Goal: Task Accomplishment & Management: Complete application form

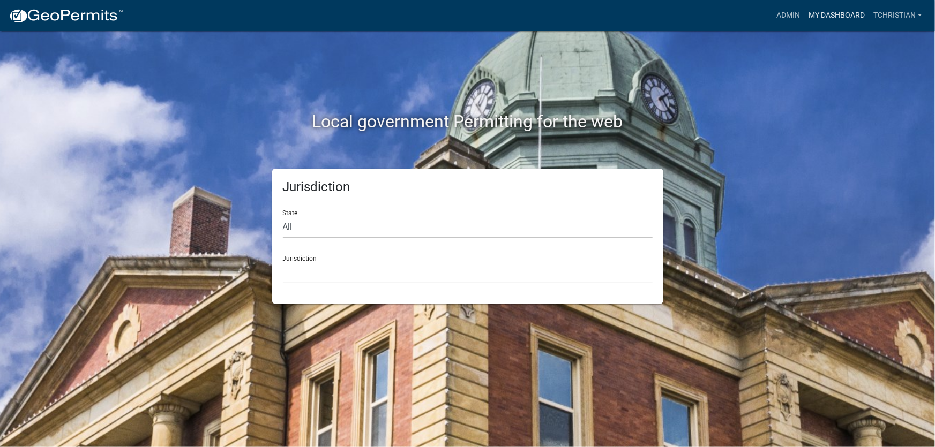
click at [825, 17] on link "My Dashboard" at bounding box center [836, 15] width 65 height 20
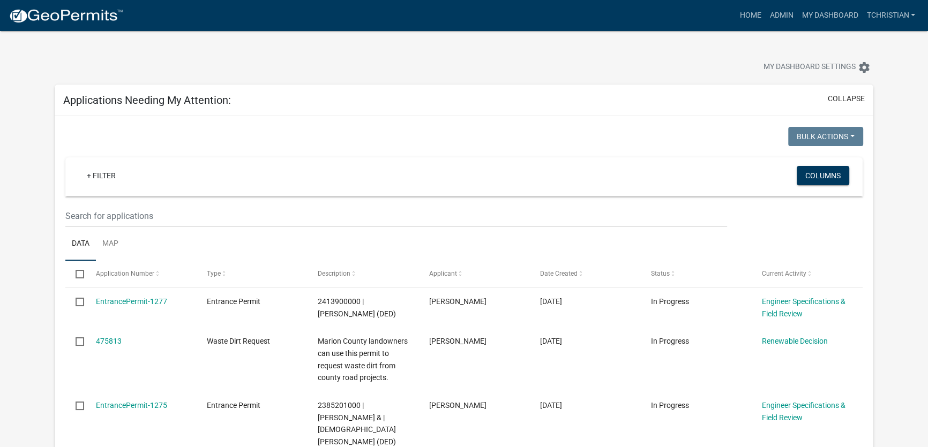
scroll to position [48, 0]
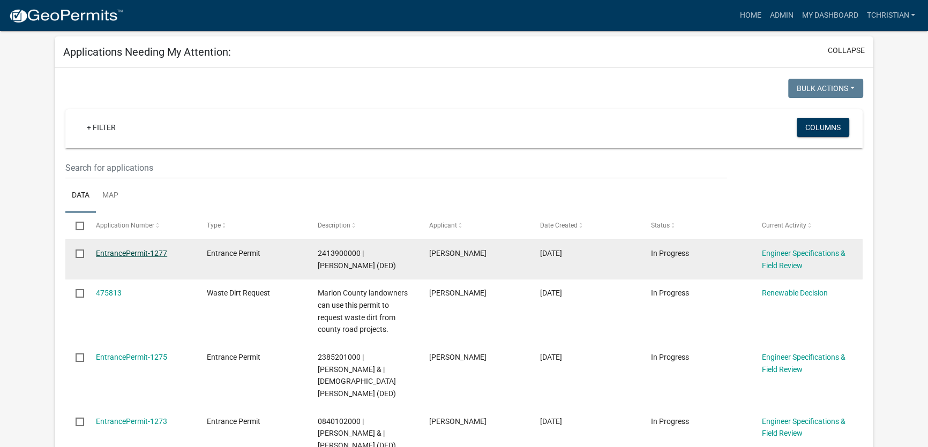
click at [139, 253] on link "EntrancePermit-1277" at bounding box center [131, 253] width 71 height 9
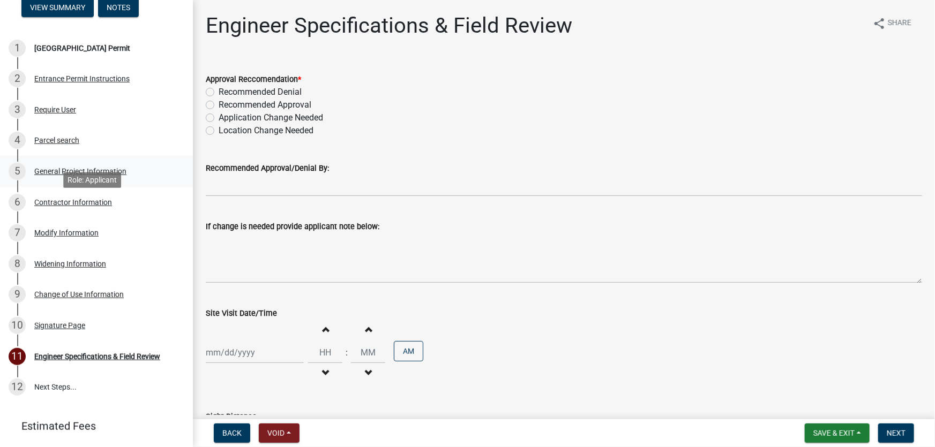
scroll to position [164, 0]
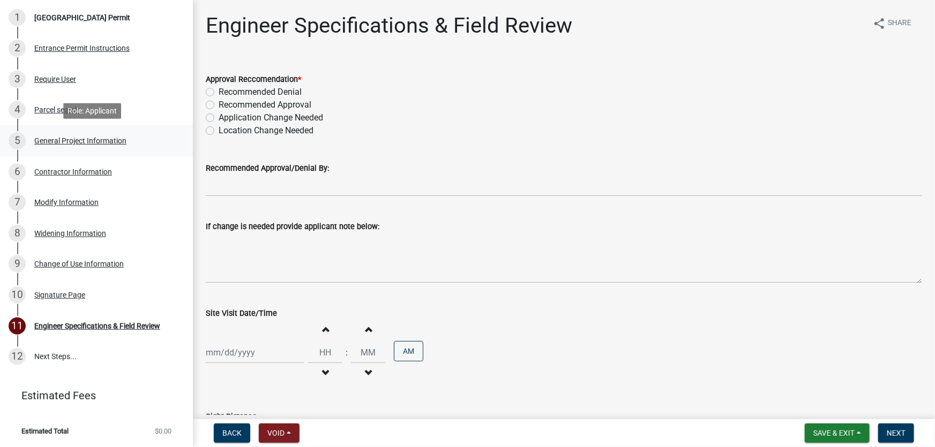
click at [69, 141] on div "General Project Information" at bounding box center [80, 140] width 92 height 7
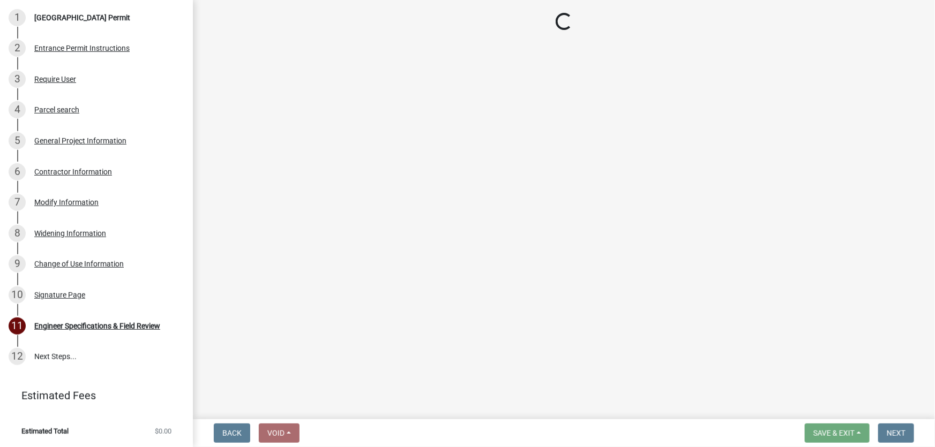
select select "491d49cf-3fe2-4d6a-91d4-9261f1d4421d"
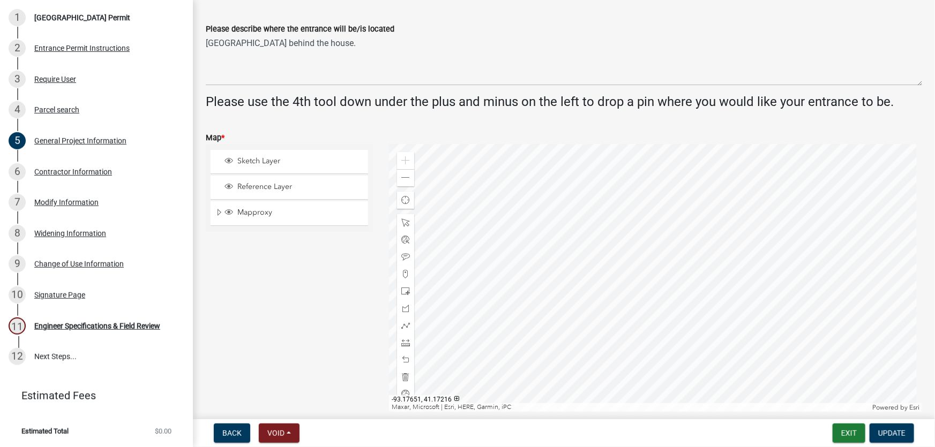
scroll to position [341, 0]
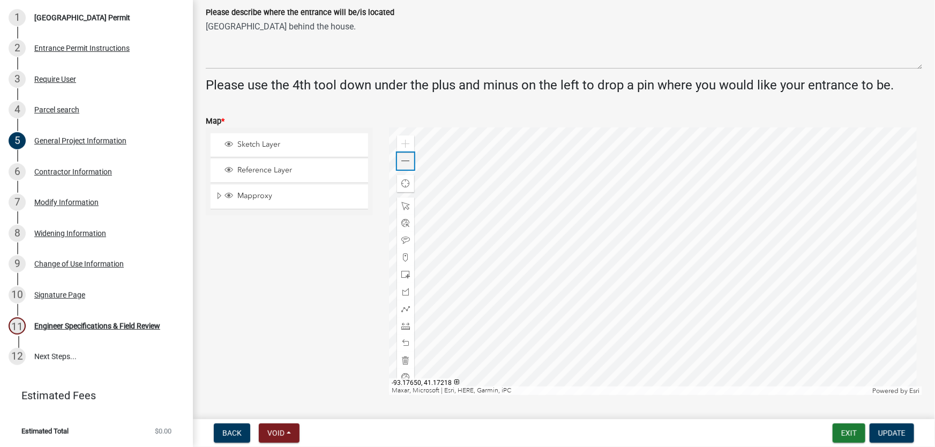
click at [403, 161] on span at bounding box center [405, 161] width 9 height 9
click at [404, 162] on span at bounding box center [405, 161] width 9 height 9
click at [407, 164] on span at bounding box center [405, 161] width 9 height 9
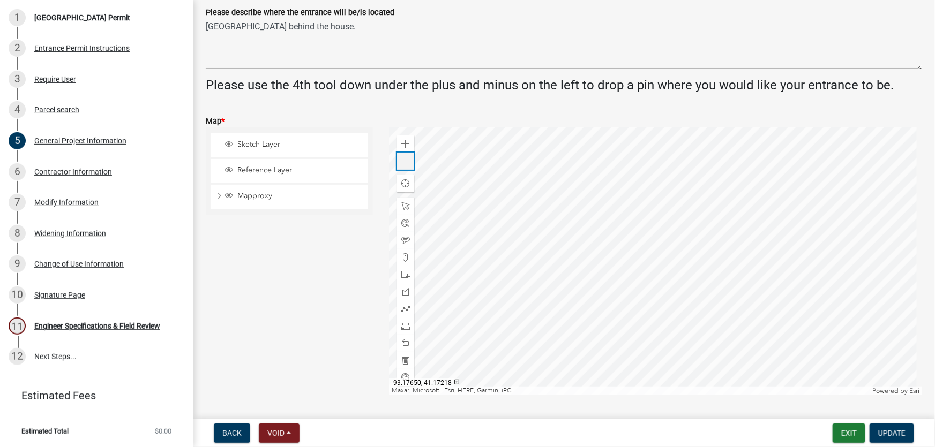
click at [407, 164] on span at bounding box center [405, 161] width 9 height 9
click at [587, 257] on div at bounding box center [655, 261] width 533 height 268
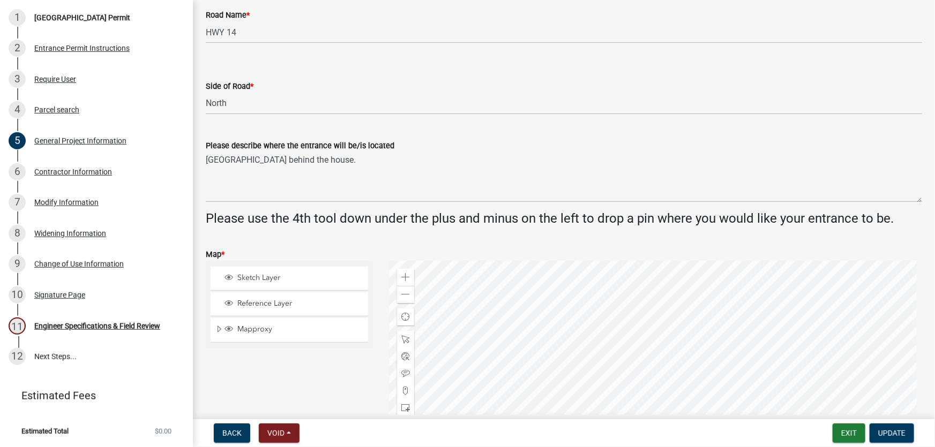
scroll to position [402, 0]
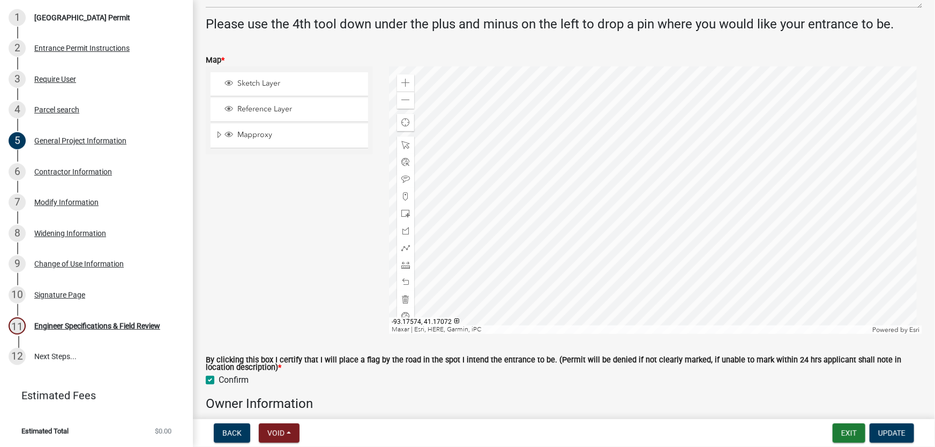
click at [553, 288] on div at bounding box center [655, 200] width 533 height 268
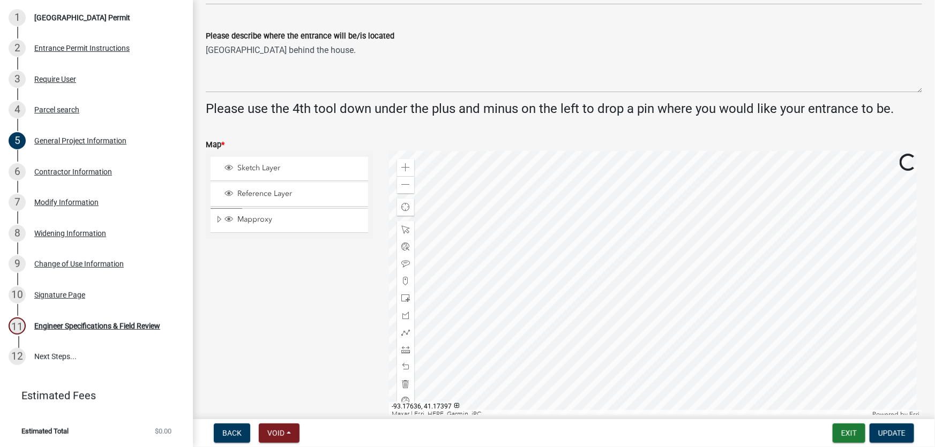
scroll to position [353, 0]
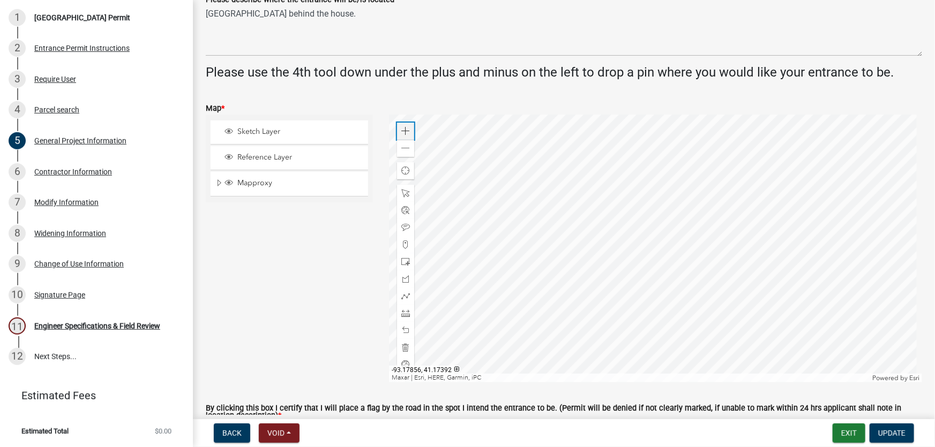
click at [401, 127] on span at bounding box center [405, 131] width 9 height 9
click at [402, 127] on span at bounding box center [405, 131] width 9 height 9
click at [922, 263] on div at bounding box center [655, 249] width 533 height 268
click at [820, 195] on div at bounding box center [655, 249] width 533 height 268
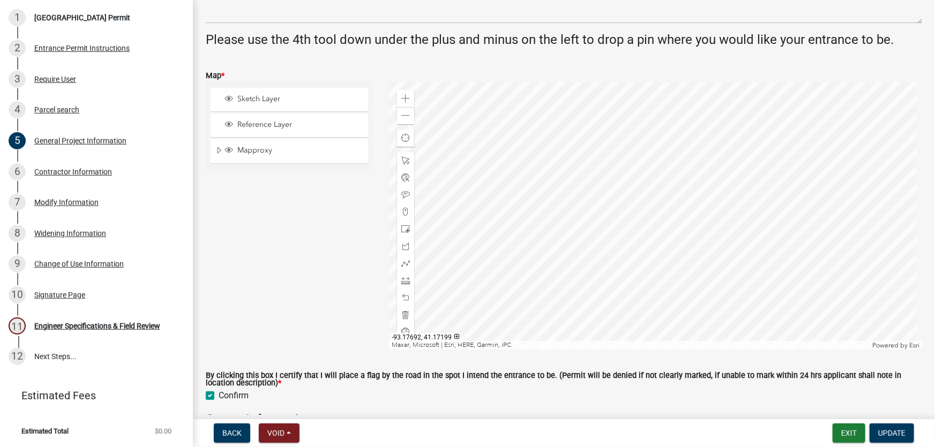
scroll to position [402, 0]
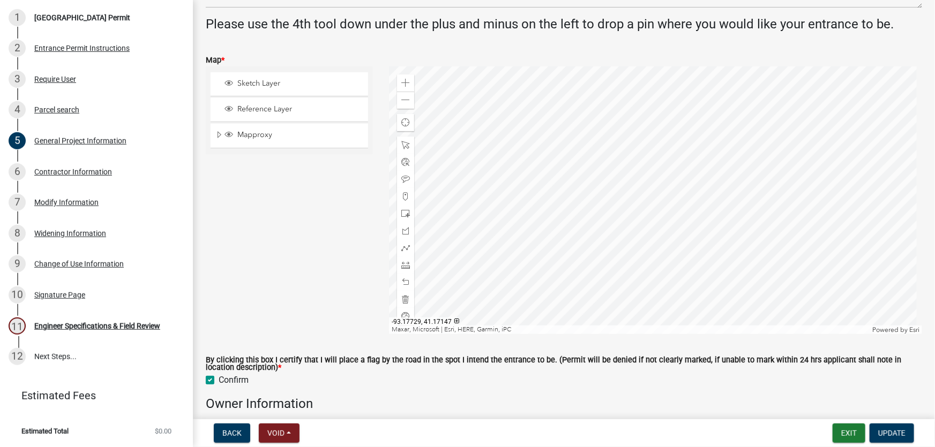
drag, startPoint x: 333, startPoint y: 300, endPoint x: 341, endPoint y: 138, distance: 162.4
click at [341, 138] on div "Sketch Layer Reference Layer Mapproxy Surveys Townships Political Townships Tow…" at bounding box center [289, 200] width 183 height 268
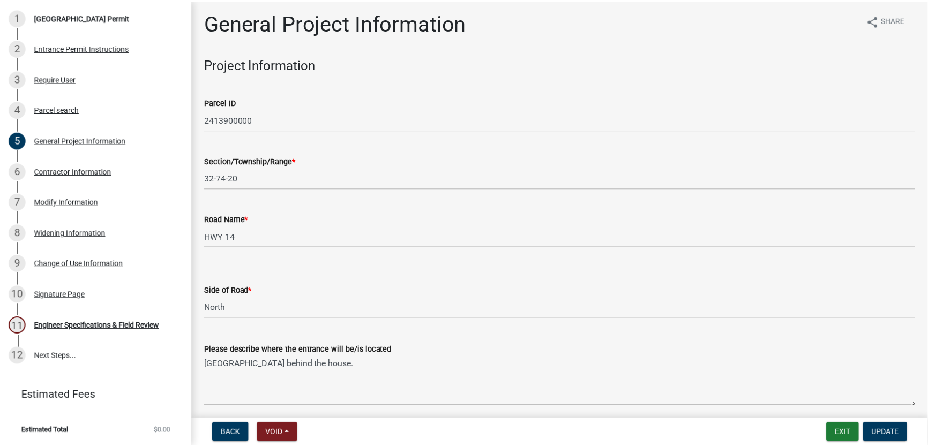
scroll to position [0, 0]
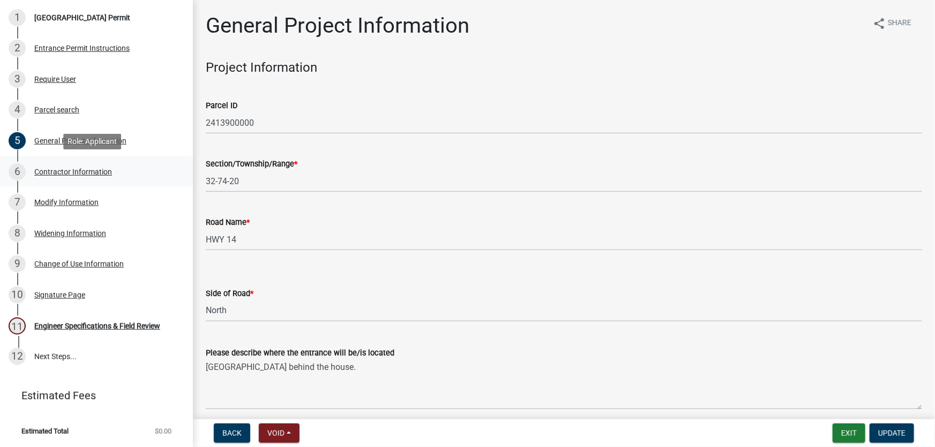
click at [57, 176] on div "Contractor Information" at bounding box center [73, 171] width 78 height 7
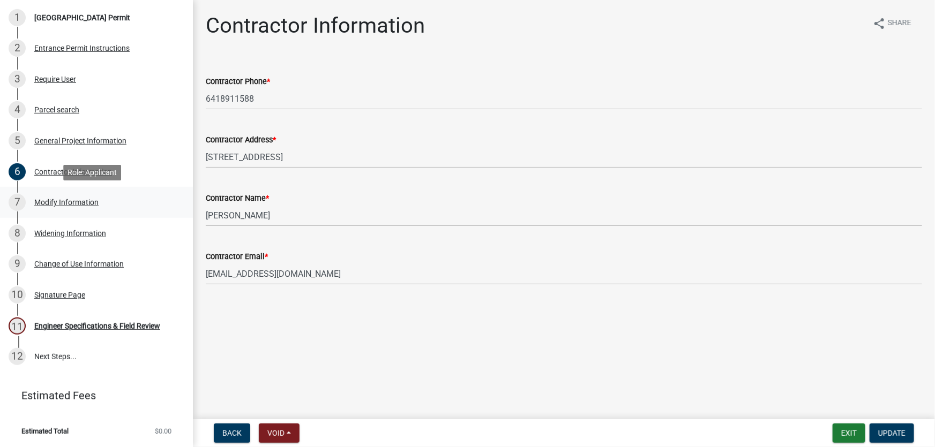
click at [54, 201] on div "Modify Information" at bounding box center [66, 202] width 64 height 7
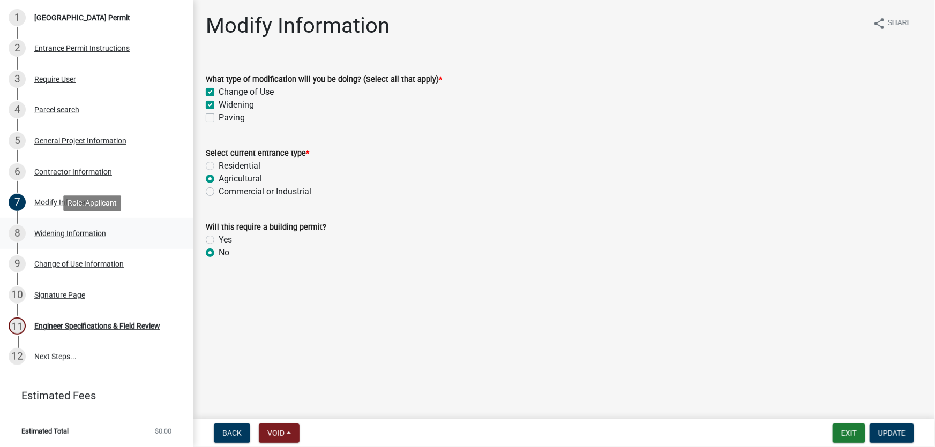
click at [76, 232] on div "Widening Information" at bounding box center [70, 233] width 72 height 7
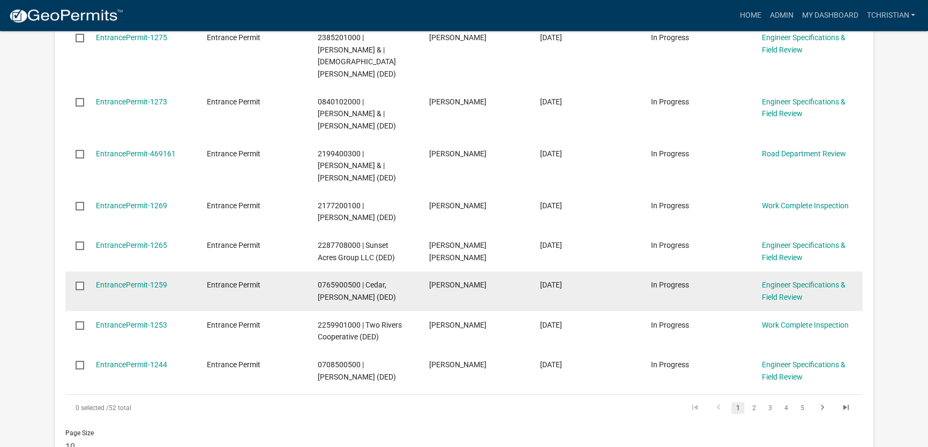
scroll to position [389, 0]
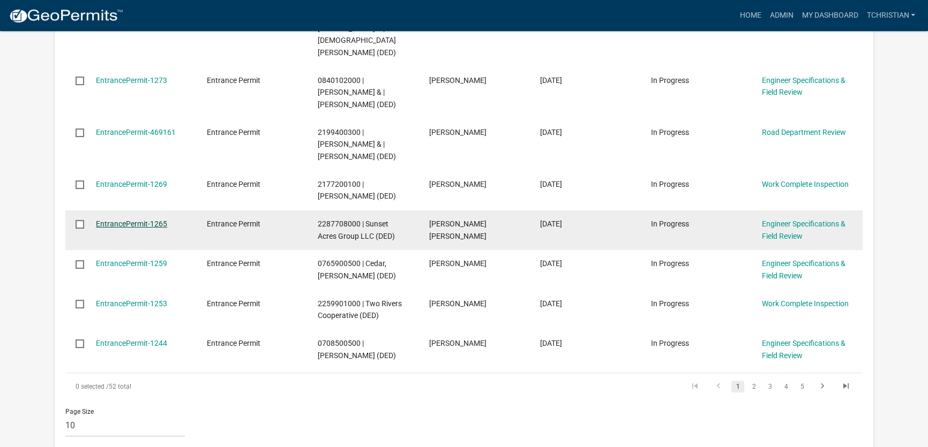
click at [154, 220] on link "EntrancePermit-1265" at bounding box center [131, 224] width 71 height 9
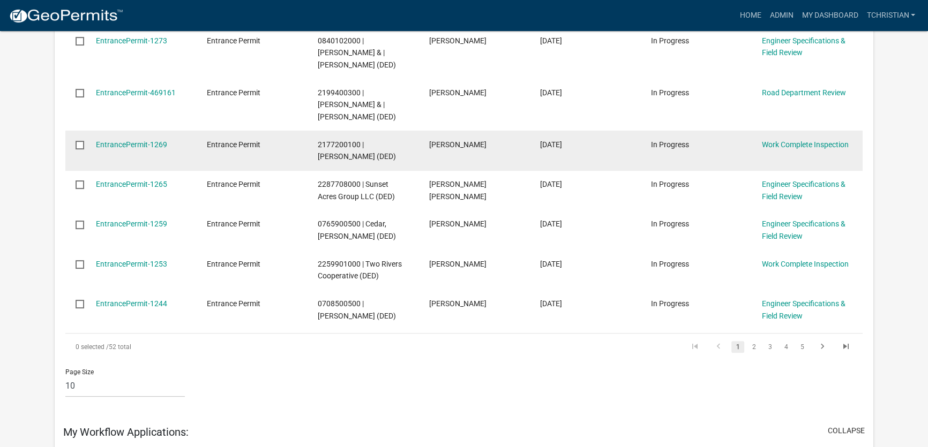
scroll to position [438, 0]
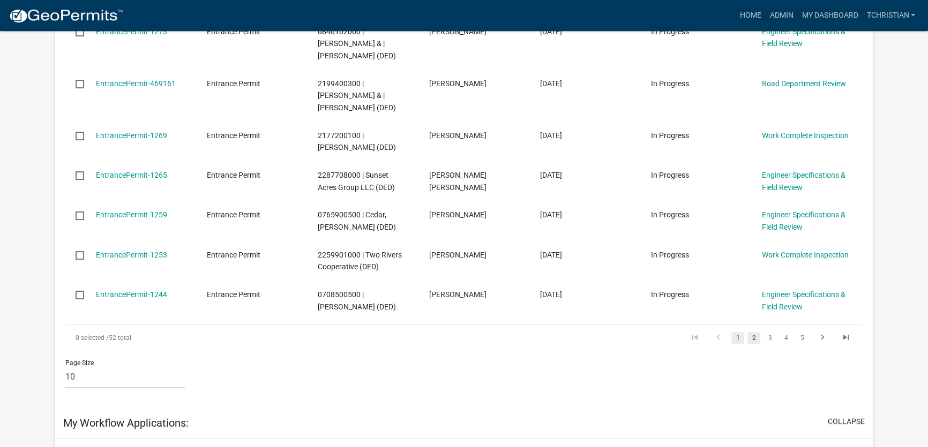
click at [754, 332] on link "2" at bounding box center [753, 338] width 13 height 12
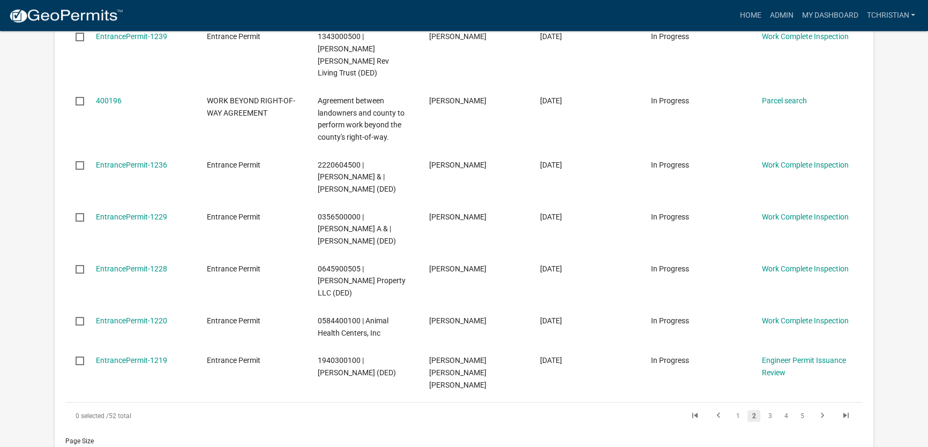
scroll to position [426, 0]
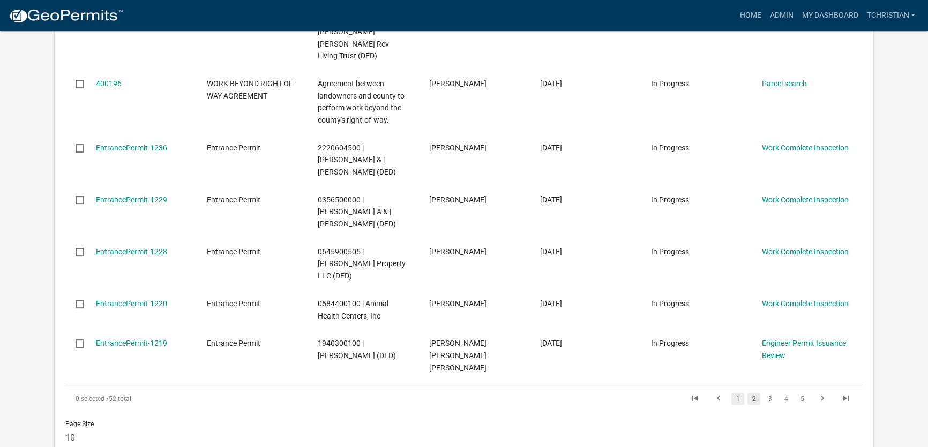
click at [734, 393] on link "1" at bounding box center [737, 399] width 13 height 12
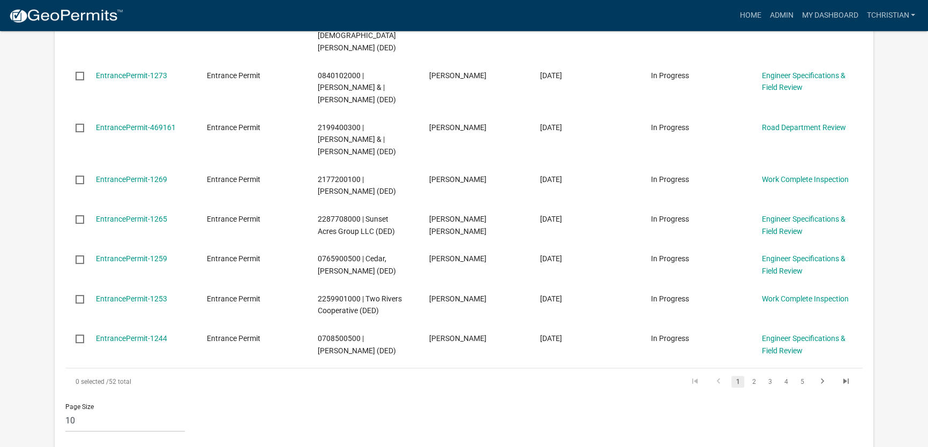
scroll to position [377, 0]
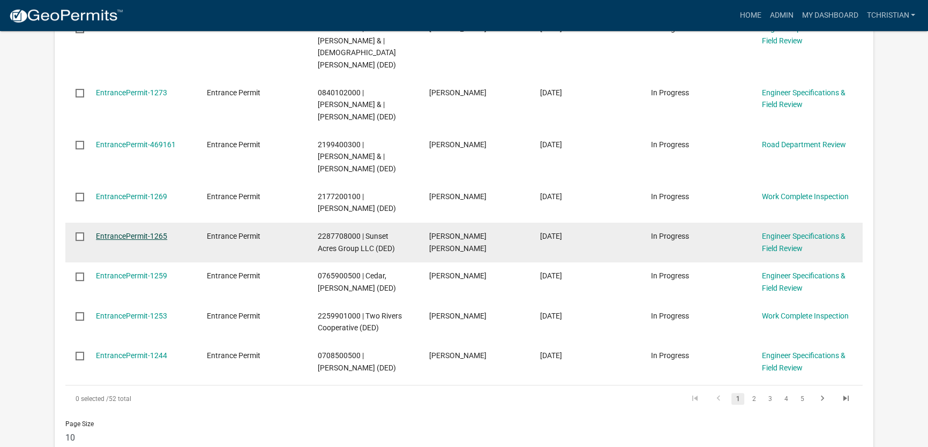
click at [156, 232] on link "EntrancePermit-1265" at bounding box center [131, 236] width 71 height 9
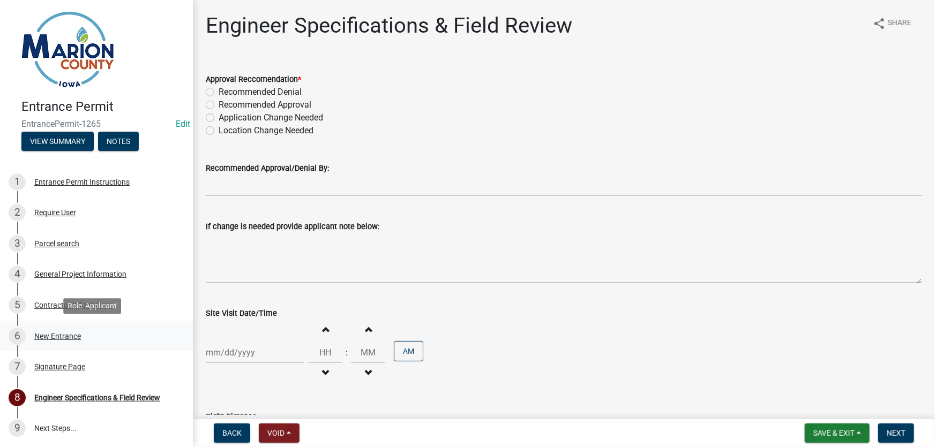
click at [55, 336] on div "New Entrance" at bounding box center [57, 336] width 47 height 7
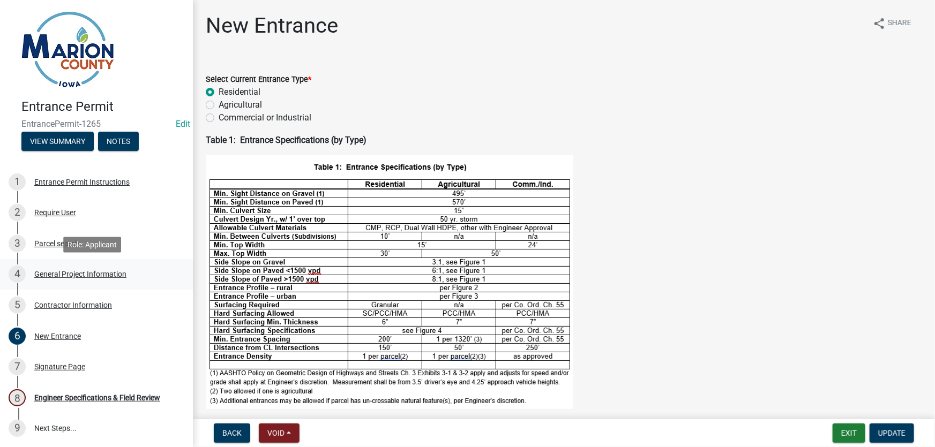
click at [72, 276] on div "General Project Information" at bounding box center [80, 273] width 92 height 7
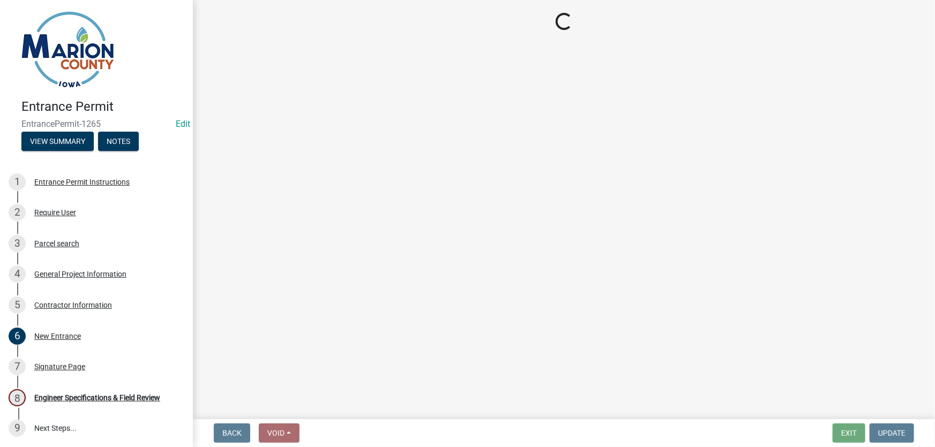
select select "23261aa3-7b93-4f76-a4b4-6c9d8673db43"
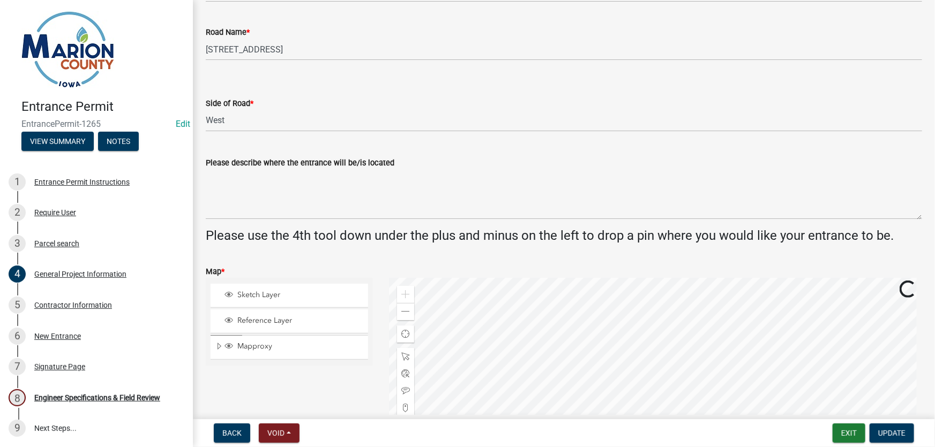
scroll to position [389, 0]
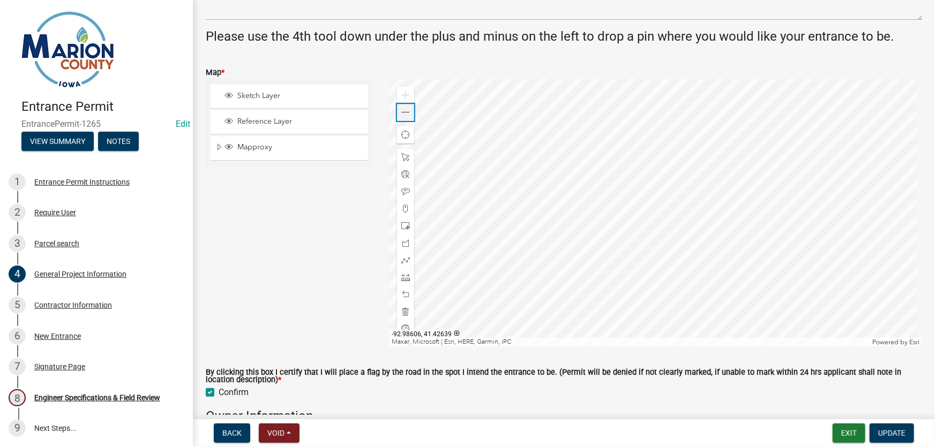
click at [404, 113] on span at bounding box center [405, 112] width 9 height 9
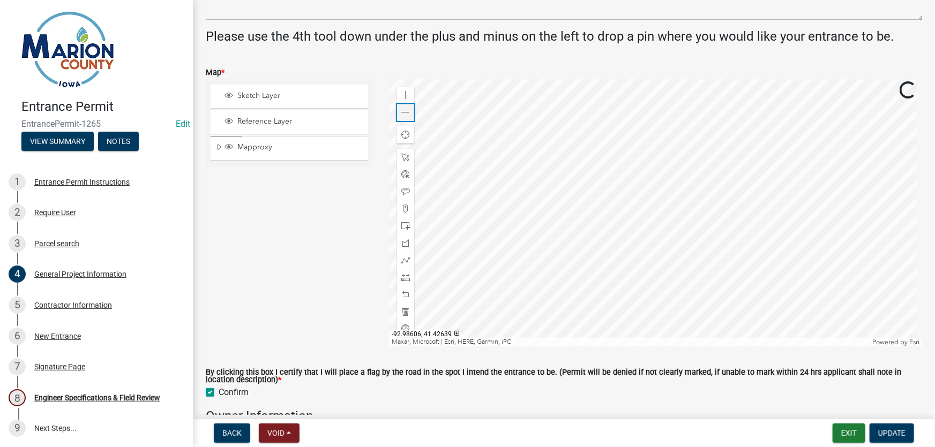
click at [404, 113] on span at bounding box center [405, 112] width 9 height 9
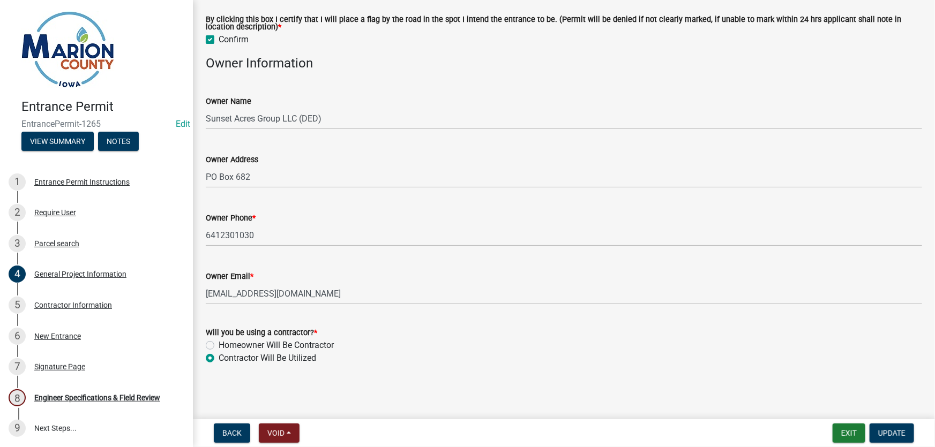
scroll to position [743, 0]
click at [72, 398] on div "Engineer Specifications & Field Review" at bounding box center [97, 397] width 126 height 7
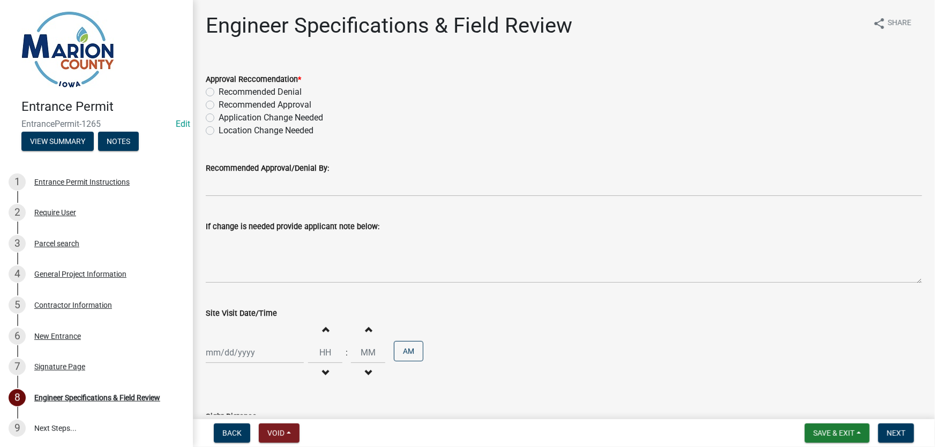
click at [220, 102] on label "Recommended Approval" at bounding box center [265, 105] width 93 height 13
click at [220, 102] on input "Recommended Approval" at bounding box center [222, 102] width 7 height 7
radio input "true"
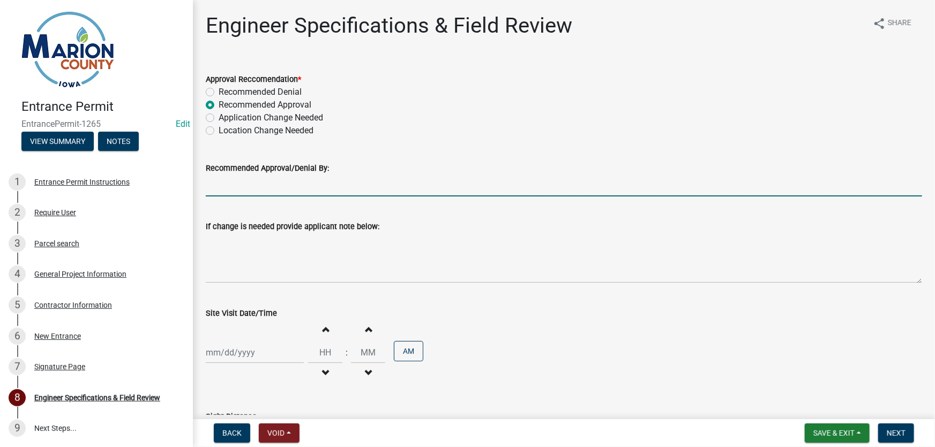
click at [274, 186] on input "Recommended Approval/Denial By:" at bounding box center [564, 186] width 716 height 22
type input "[PERSON_NAME]"
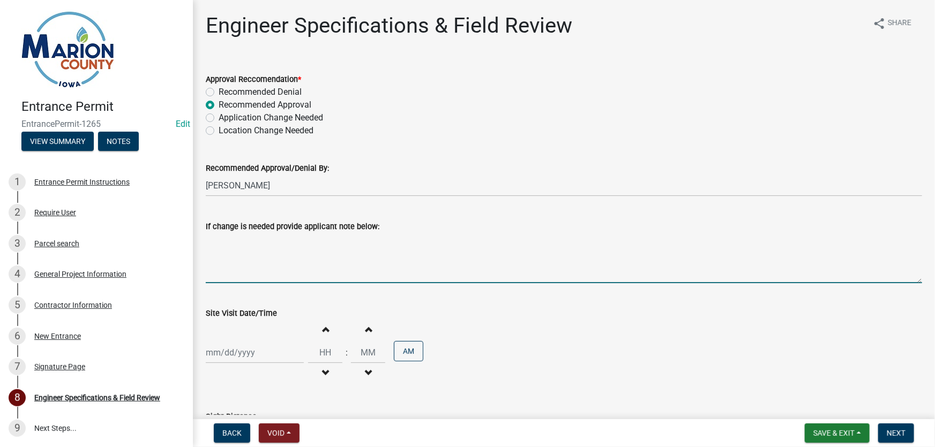
click at [304, 278] on textarea "If change is needed provide applicant note below:" at bounding box center [564, 258] width 716 height 50
type textarea "per location approved on Plat"
select select "9"
select select "2025"
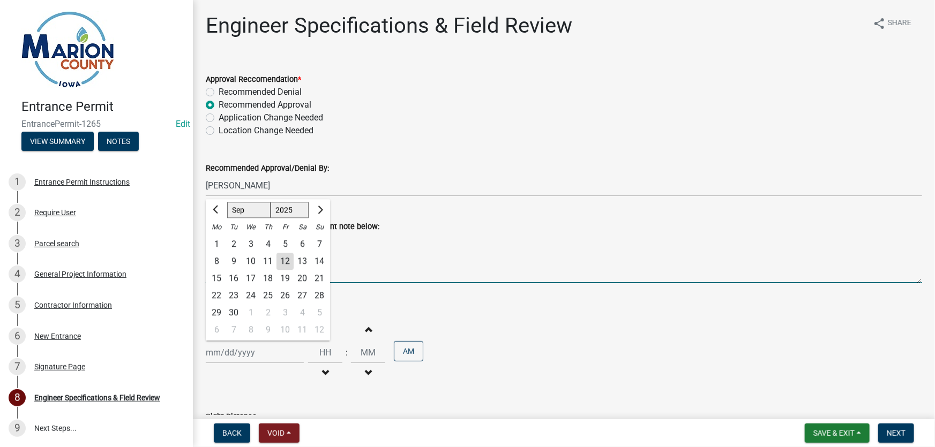
click at [412, 263] on textarea "per location approved on Plat" at bounding box center [564, 258] width 716 height 50
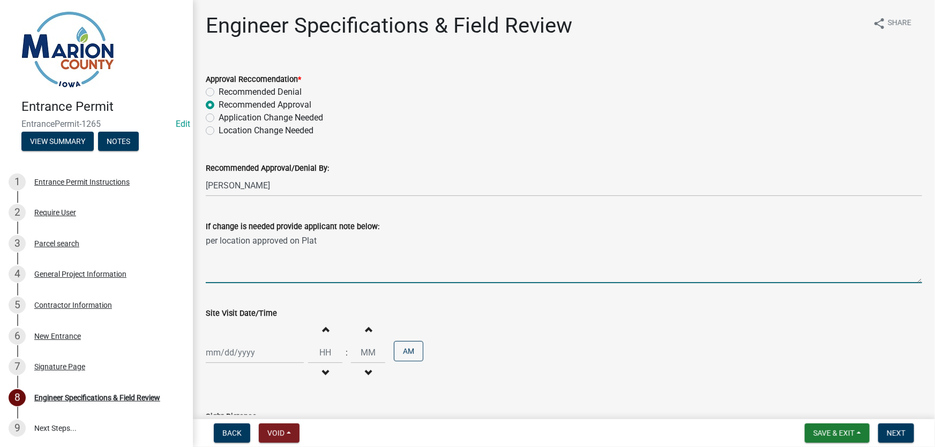
click at [245, 351] on div at bounding box center [255, 353] width 98 height 22
select select "9"
select select "2025"
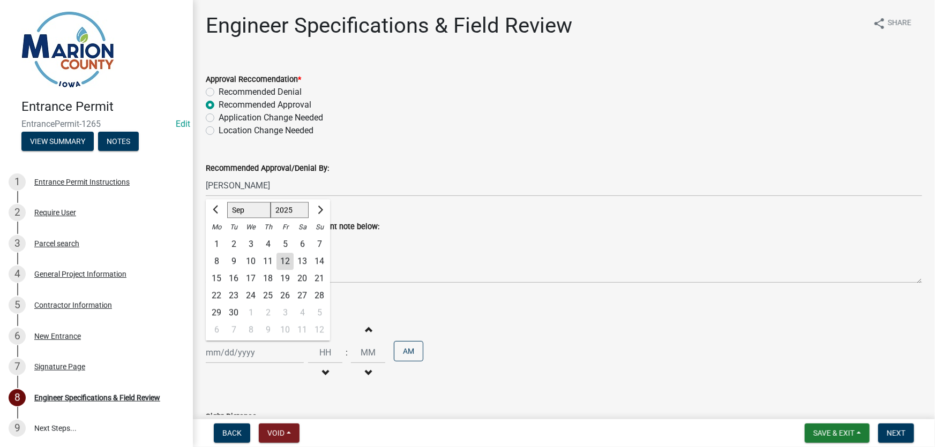
click at [284, 265] on div "12" at bounding box center [284, 261] width 17 height 17
type input "[DATE]"
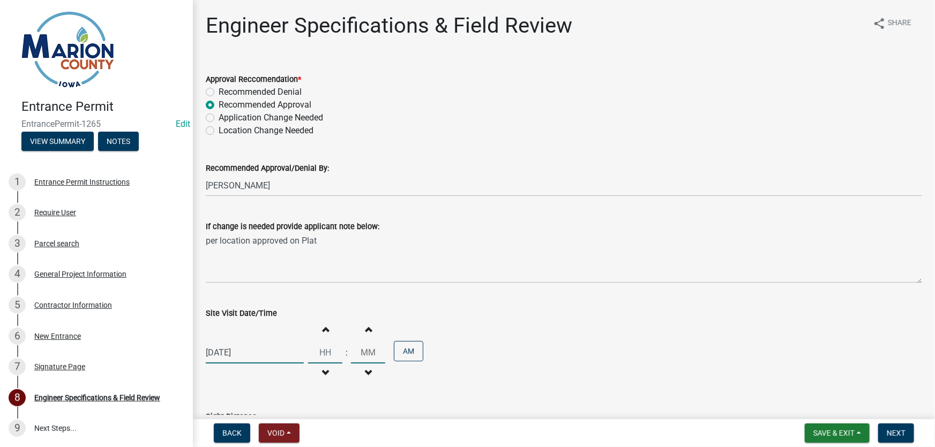
click at [323, 356] on input "Hours" at bounding box center [325, 353] width 34 height 22
type input "08"
type input "00"
click at [370, 350] on input "00" at bounding box center [368, 353] width 34 height 22
click at [568, 308] on div "Site Visit Date/Time" at bounding box center [564, 313] width 716 height 13
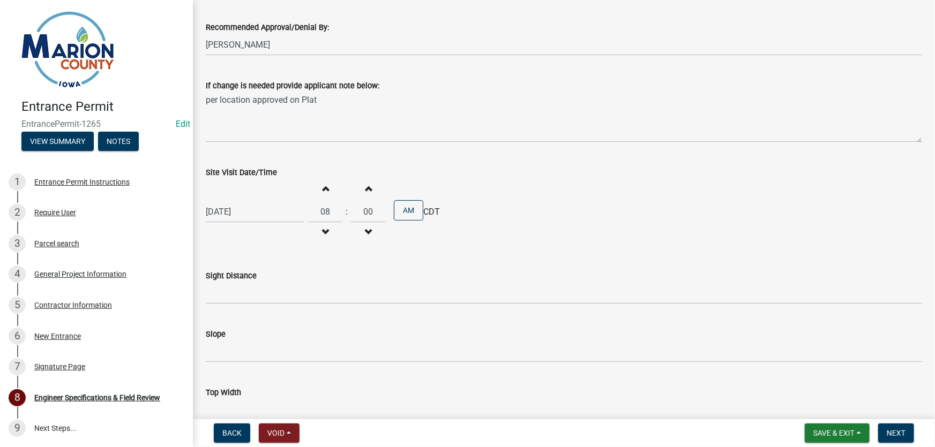
scroll to position [194, 0]
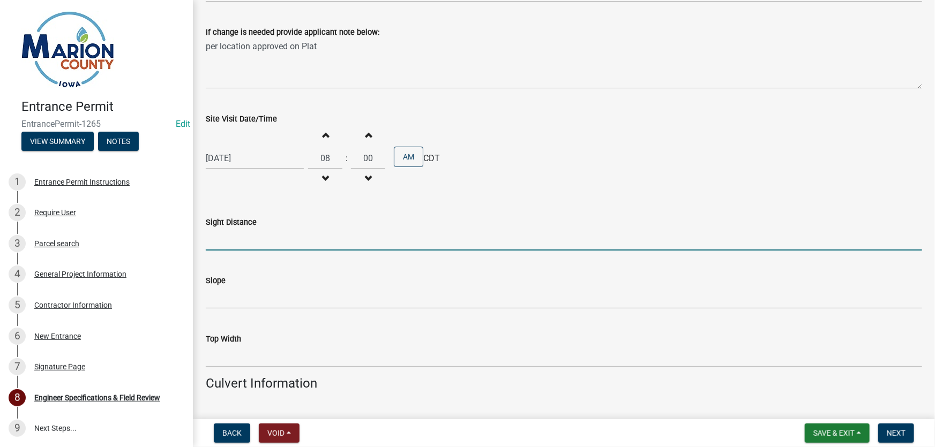
click at [234, 238] on input "Sight Distance" at bounding box center [564, 240] width 716 height 22
type input "500+"
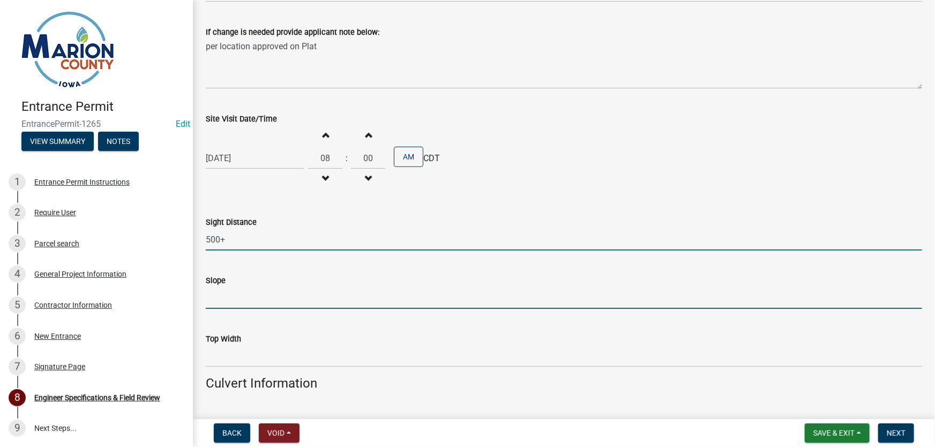
click at [240, 304] on input "Slope" at bounding box center [564, 298] width 716 height 22
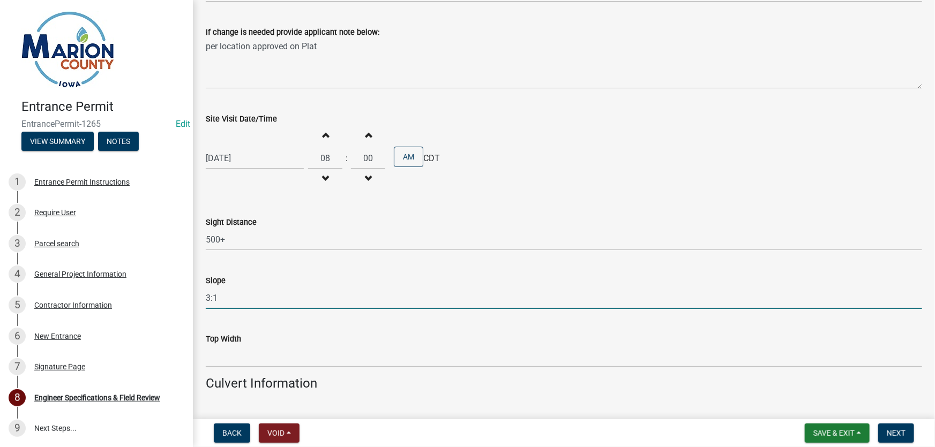
type input "3:1"
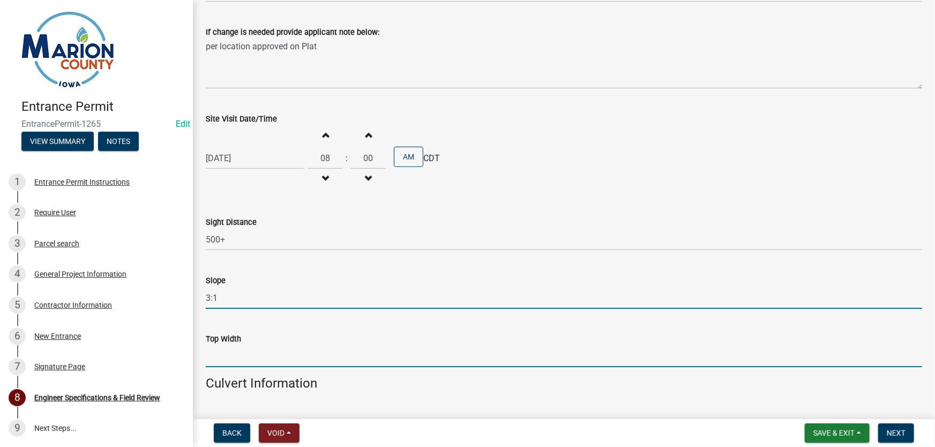
click at [240, 357] on input "Top Width" at bounding box center [564, 356] width 716 height 22
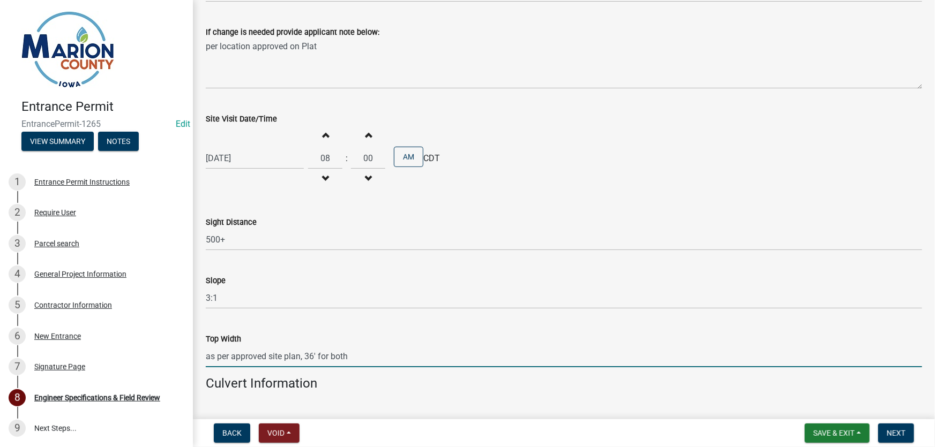
drag, startPoint x: 352, startPoint y: 357, endPoint x: 300, endPoint y: 357, distance: 51.4
click at [300, 357] on input "as per approved site plan, 36' for both" at bounding box center [564, 356] width 716 height 22
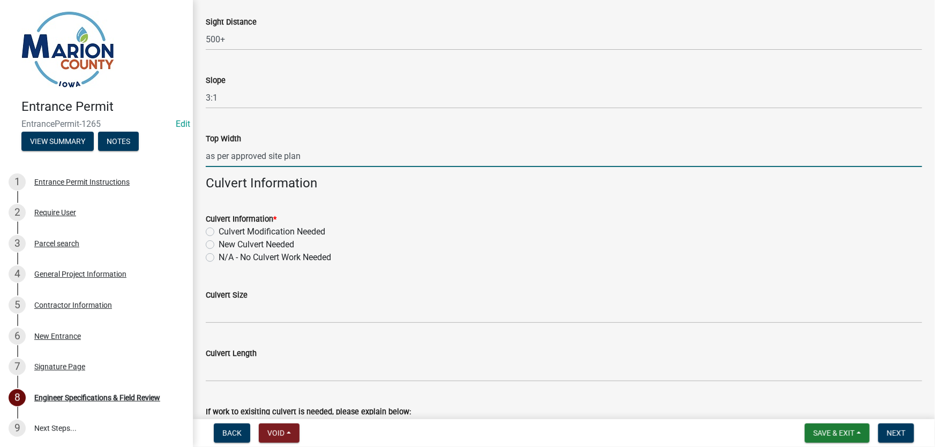
scroll to position [438, 0]
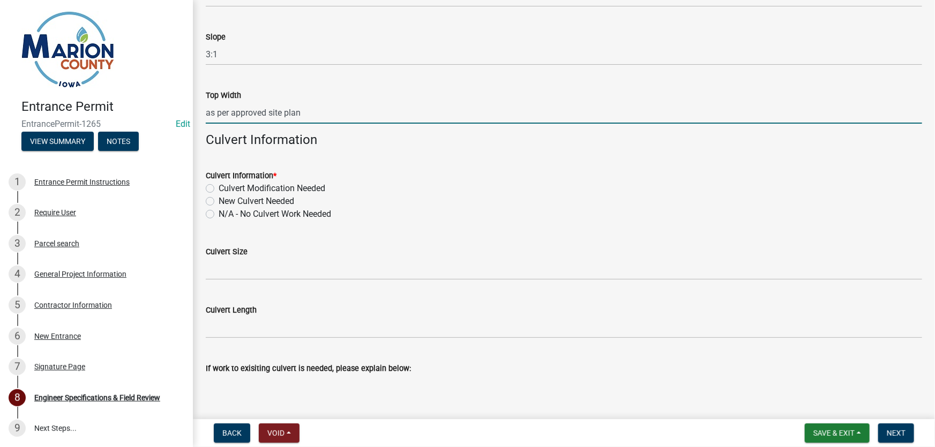
type input "as per approved site plan"
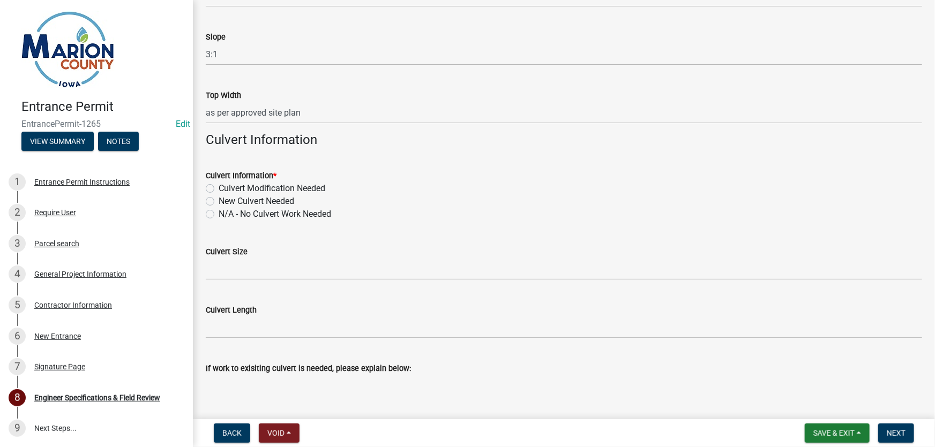
click at [219, 190] on label "Culvert Modification Needed" at bounding box center [272, 188] width 107 height 13
click at [219, 189] on input "Culvert Modification Needed" at bounding box center [222, 185] width 7 height 7
radio input "true"
click at [219, 202] on label "New Culvert Needed" at bounding box center [257, 201] width 76 height 13
click at [219, 202] on input "New Culvert Needed" at bounding box center [222, 198] width 7 height 7
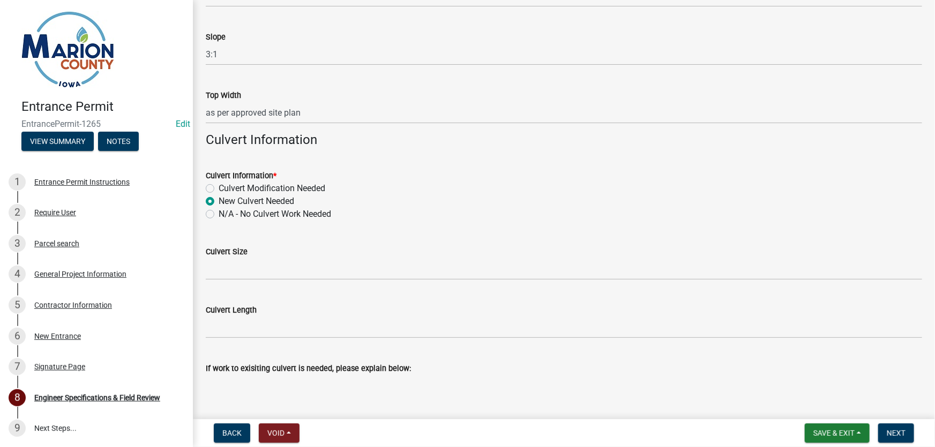
radio input "true"
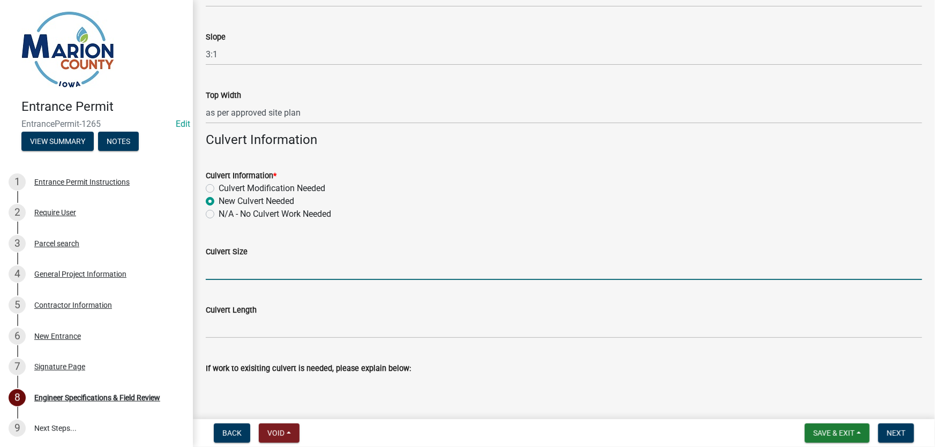
click at [253, 274] on input "Culvert Size" at bounding box center [564, 269] width 716 height 22
type input "24" or as per Garden and Associates"
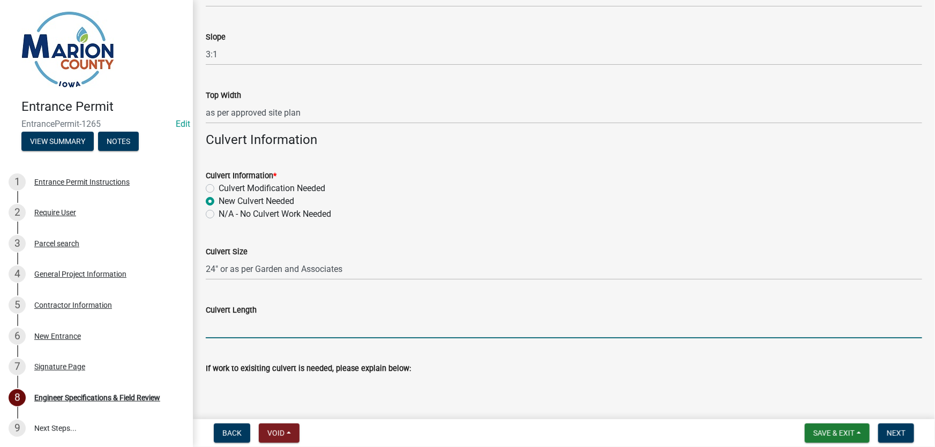
click at [244, 329] on input "Culvert Length" at bounding box center [564, 328] width 716 height 22
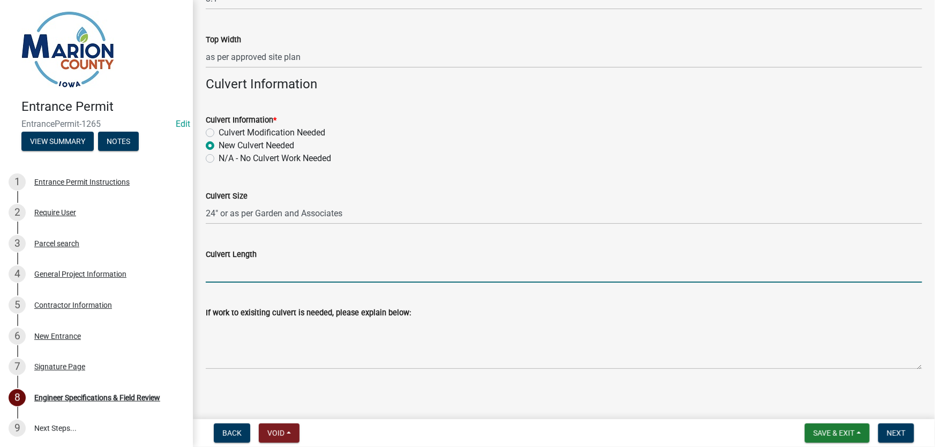
scroll to position [498, 0]
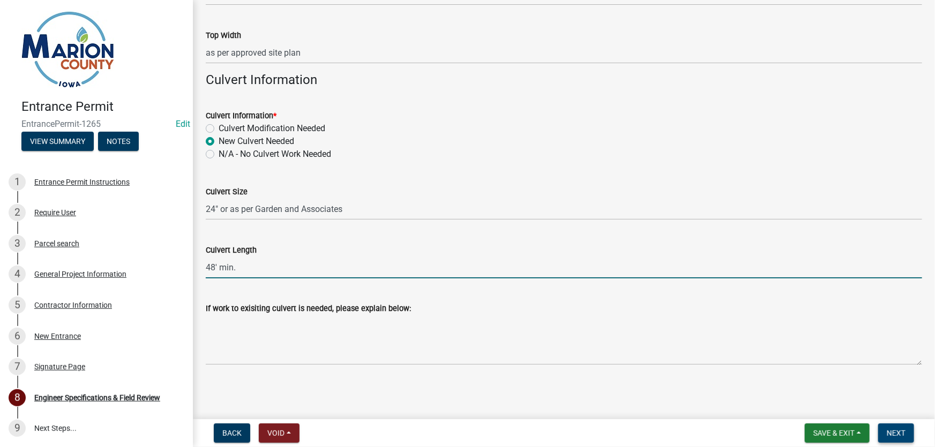
type input "48' min."
click at [901, 436] on span "Next" at bounding box center [895, 433] width 19 height 9
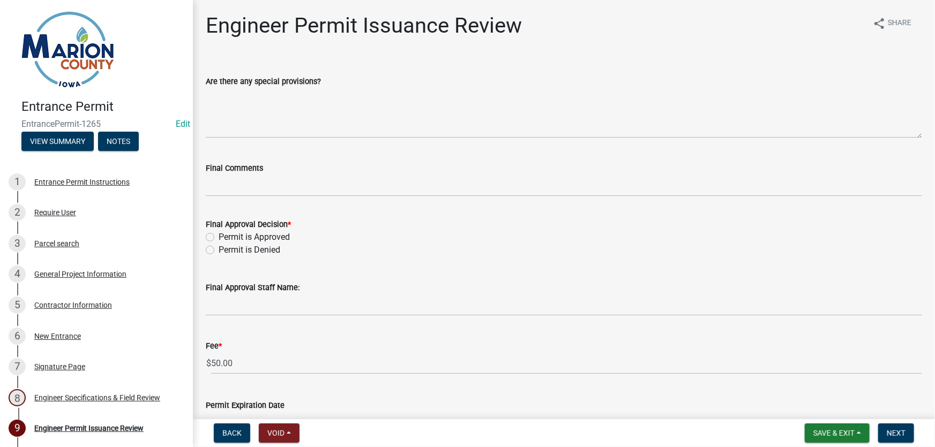
click at [219, 235] on label "Permit is Approved" at bounding box center [254, 237] width 71 height 13
click at [219, 235] on input "Permit is Approved" at bounding box center [222, 234] width 7 height 7
radio input "true"
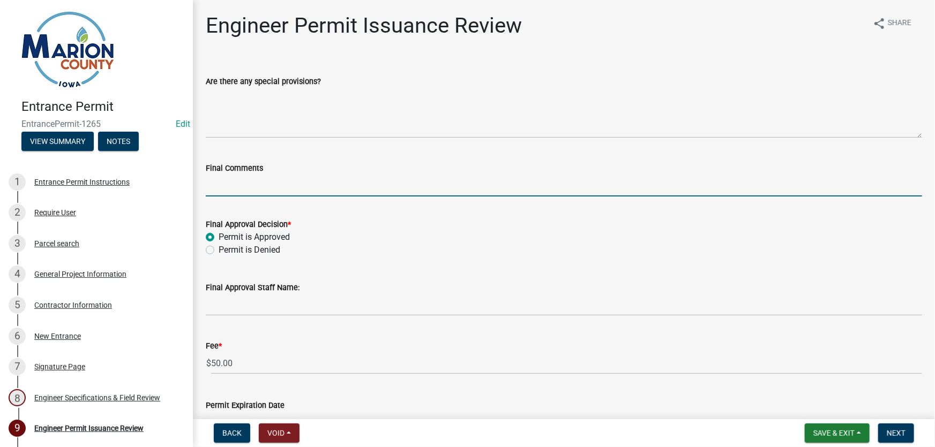
click at [245, 189] on input "Final Comments" at bounding box center [564, 186] width 716 height 22
type input "as discussed with [PERSON_NAME] on site"
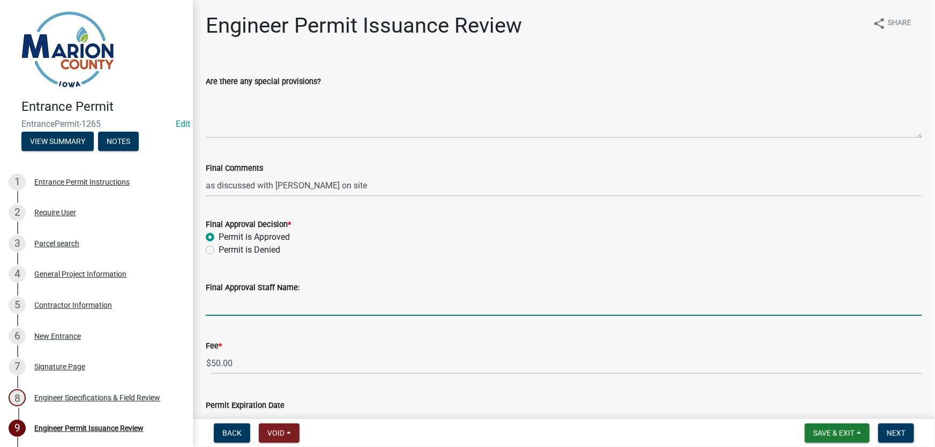
click at [240, 312] on input "Final Approval Staff Name:" at bounding box center [564, 305] width 716 height 22
type input "[PERSON_NAME]"
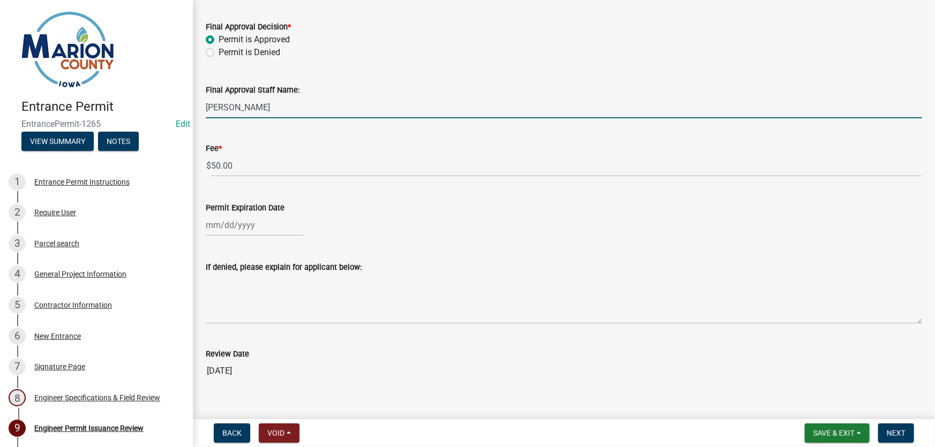
scroll to position [214, 0]
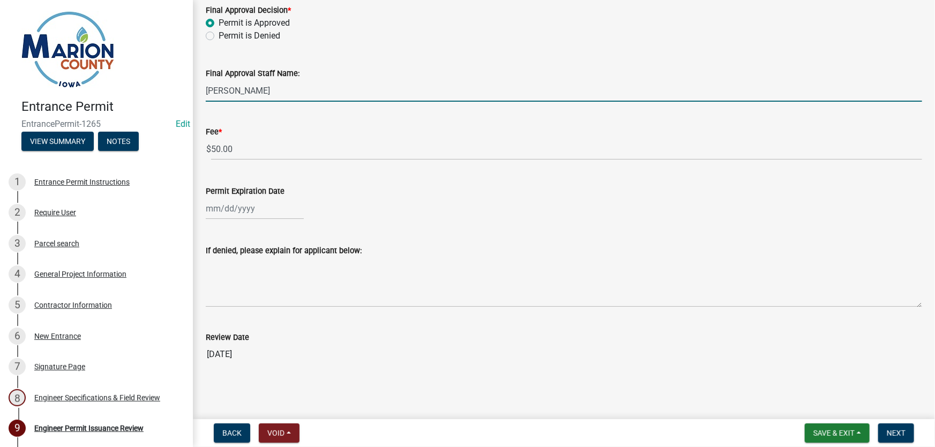
click at [218, 211] on div at bounding box center [255, 209] width 98 height 22
select select "9"
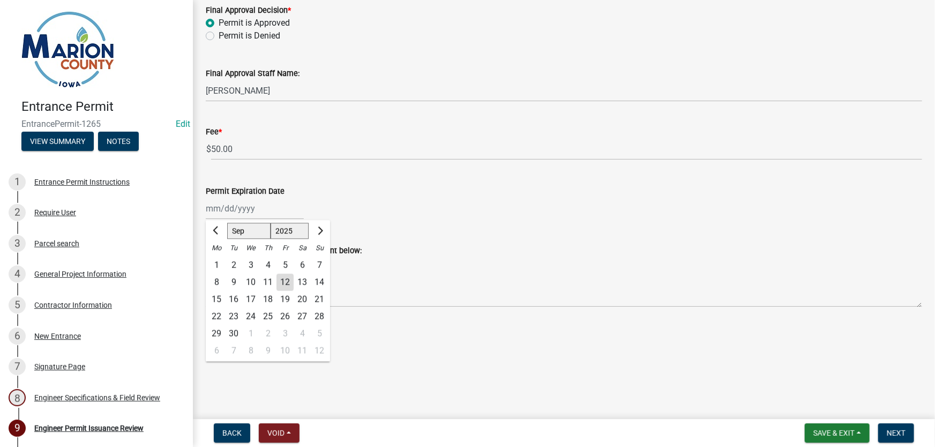
click at [293, 230] on select "1525 1526 1527 1528 1529 1530 1531 1532 1533 1534 1535 1536 1537 1538 1539 1540…" at bounding box center [289, 231] width 39 height 16
select select "2026"
click at [270, 223] on select "1525 1526 1527 1528 1529 1530 1531 1532 1533 1534 1535 1536 1537 1538 1539 1540…" at bounding box center [289, 231] width 39 height 16
click at [300, 262] on div "5" at bounding box center [301, 265] width 17 height 17
type input "[DATE]"
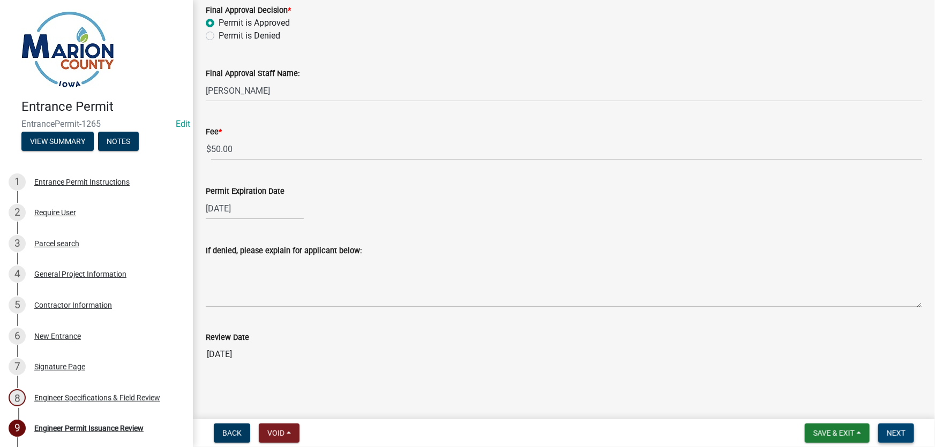
click at [894, 436] on span "Next" at bounding box center [895, 433] width 19 height 9
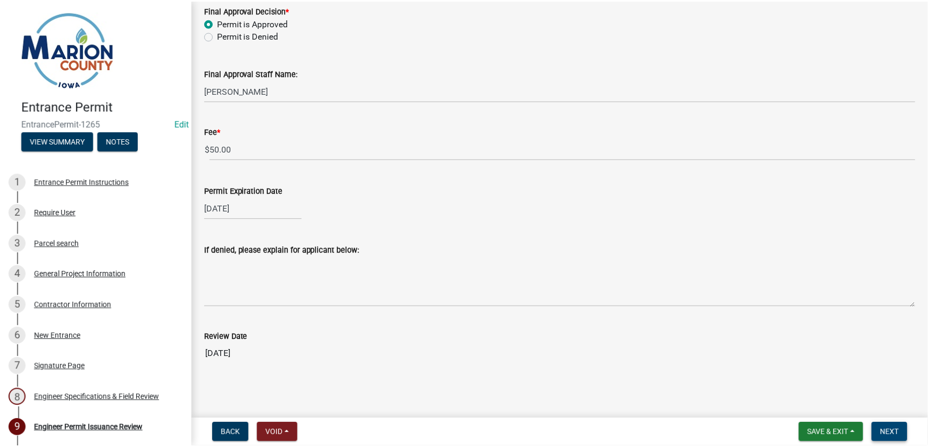
scroll to position [0, 0]
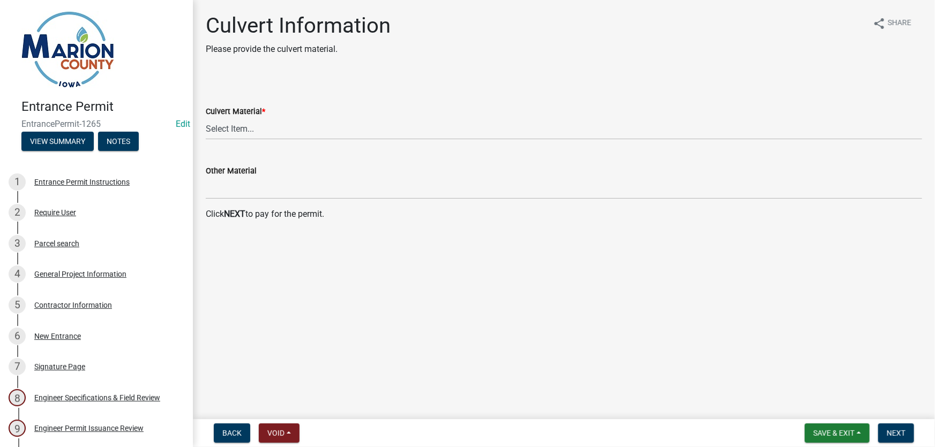
click at [230, 117] on div "Culvert Material *" at bounding box center [564, 111] width 716 height 13
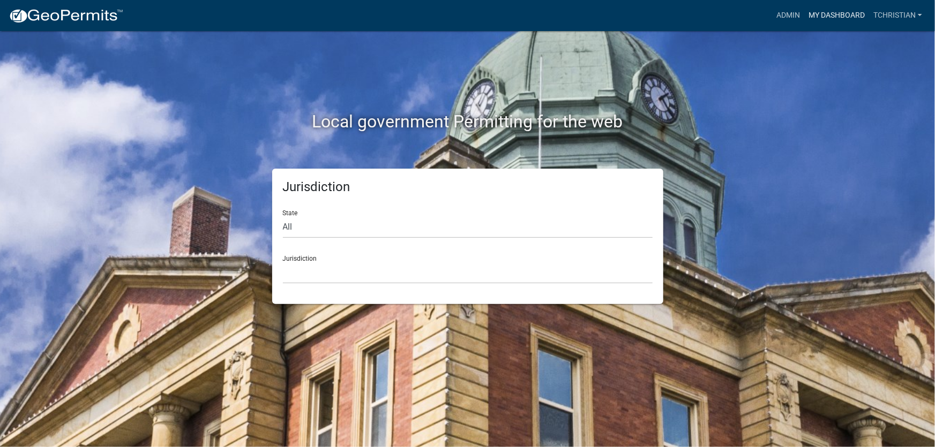
click at [855, 15] on link "My Dashboard" at bounding box center [836, 15] width 65 height 20
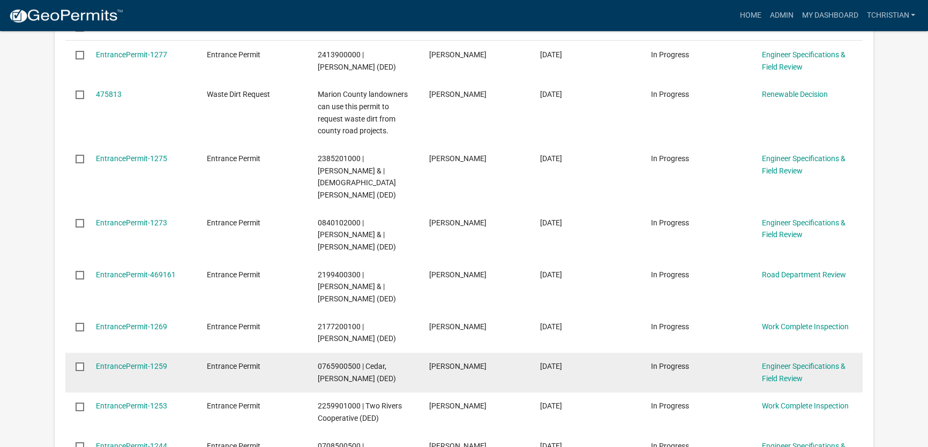
scroll to position [243, 0]
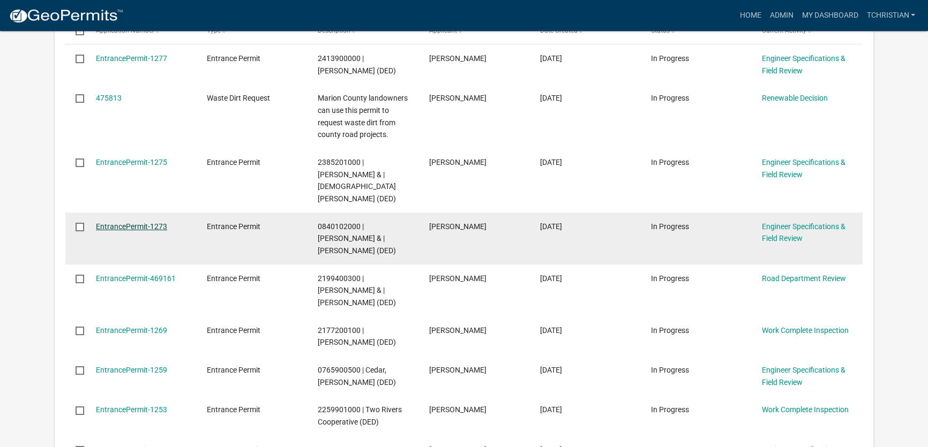
click at [120, 222] on link "EntrancePermit-1273" at bounding box center [131, 226] width 71 height 9
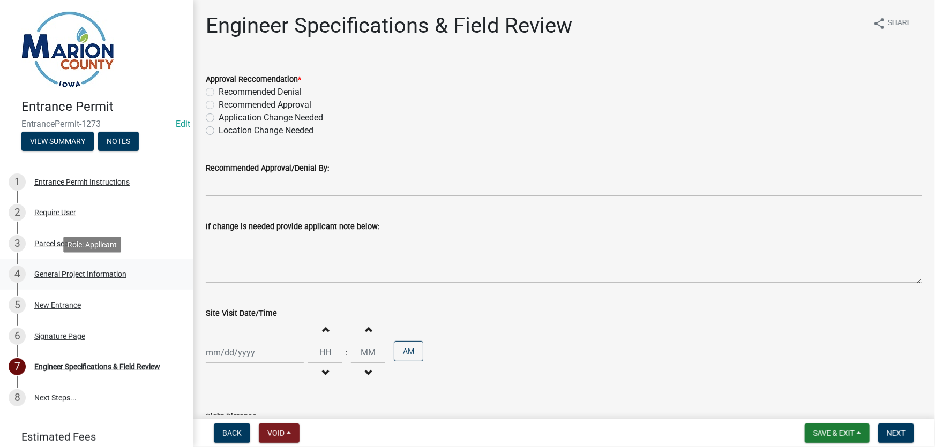
click at [70, 273] on div "General Project Information" at bounding box center [80, 273] width 92 height 7
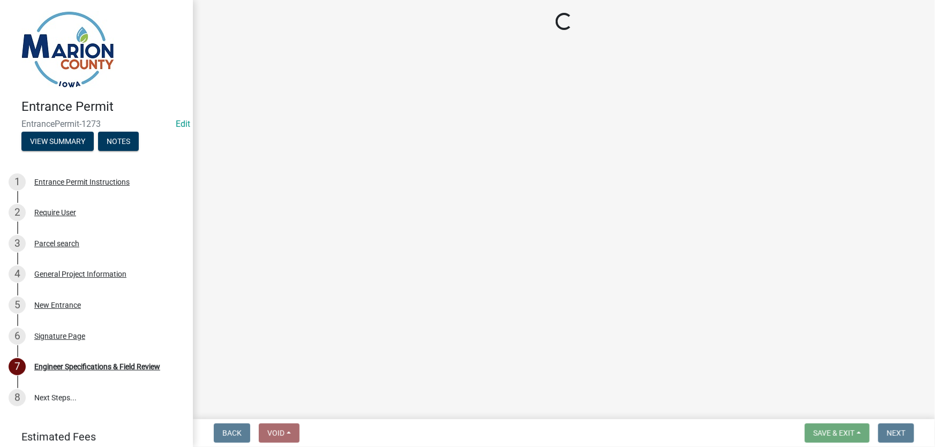
select select "923c0c82-f995-48da-a8d4-0e218d858c91"
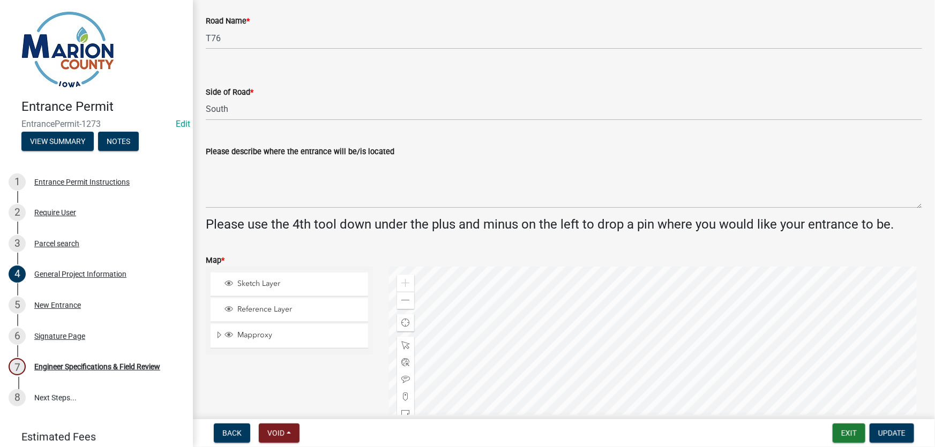
scroll to position [292, 0]
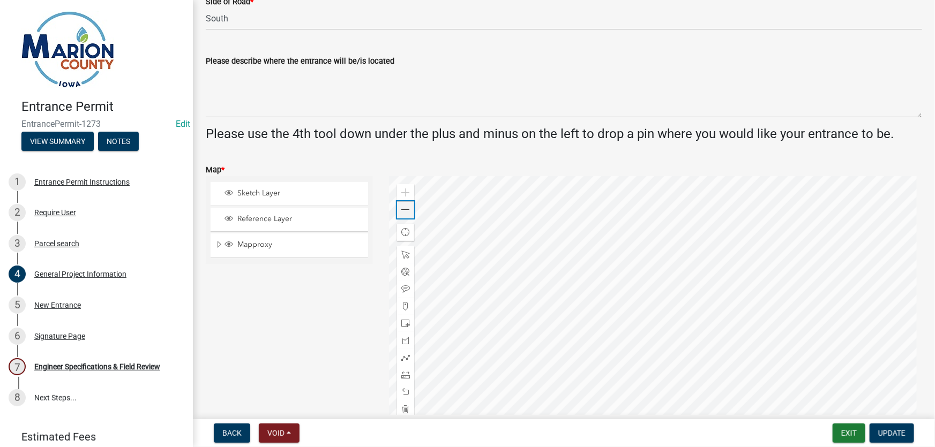
click at [406, 212] on span at bounding box center [405, 210] width 9 height 9
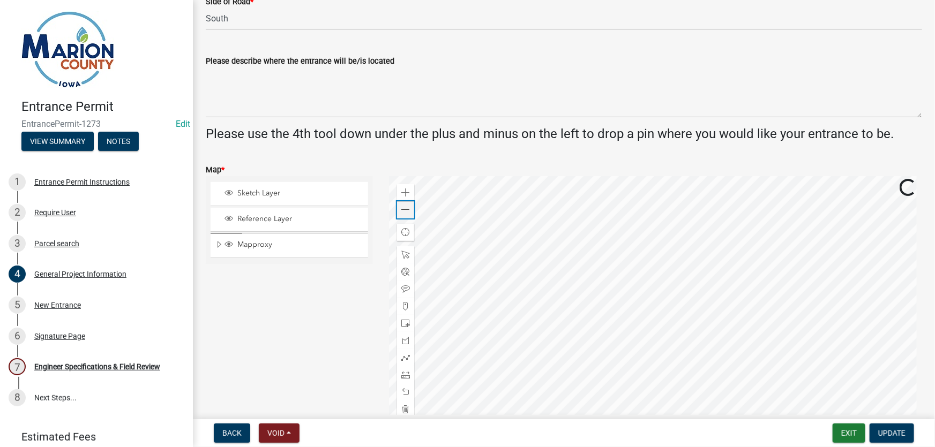
click at [406, 212] on span at bounding box center [405, 210] width 9 height 9
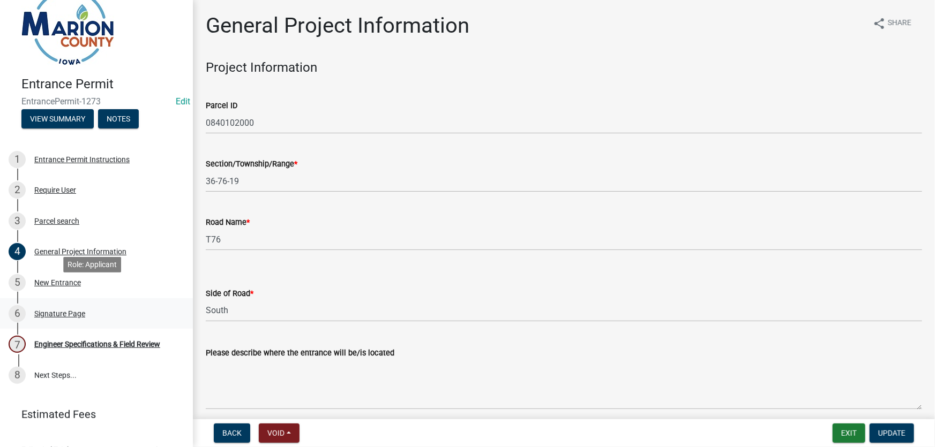
scroll to position [41, 0]
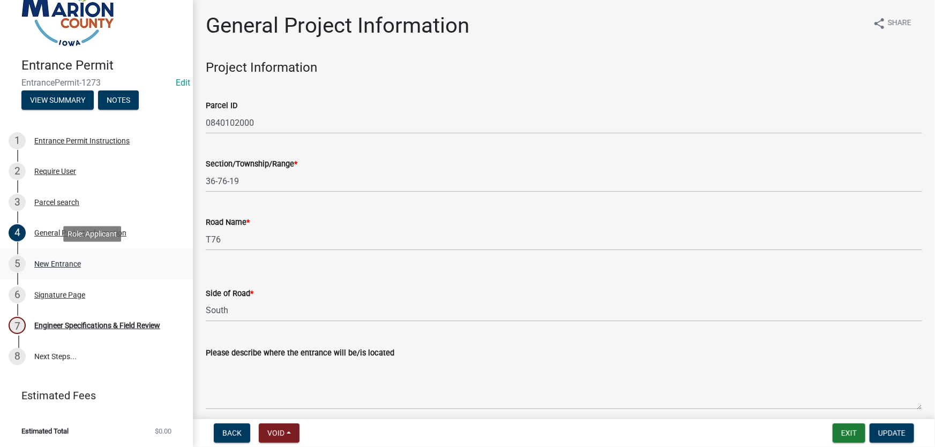
click at [61, 263] on div "New Entrance" at bounding box center [57, 263] width 47 height 7
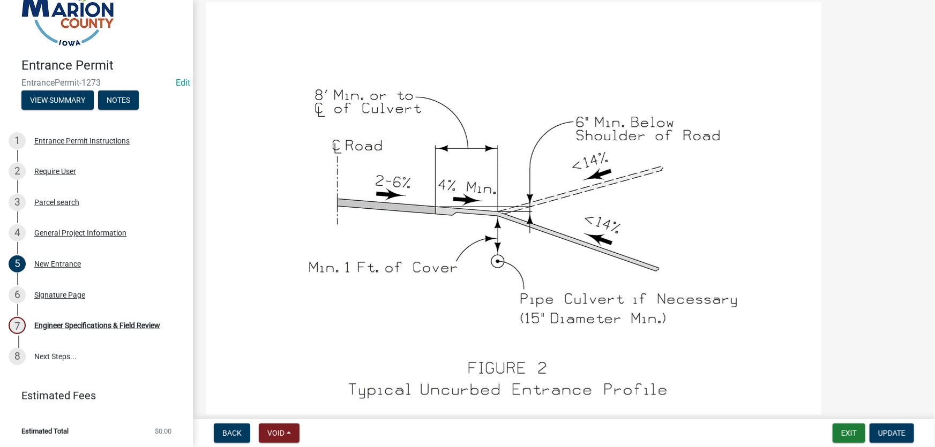
scroll to position [1168, 0]
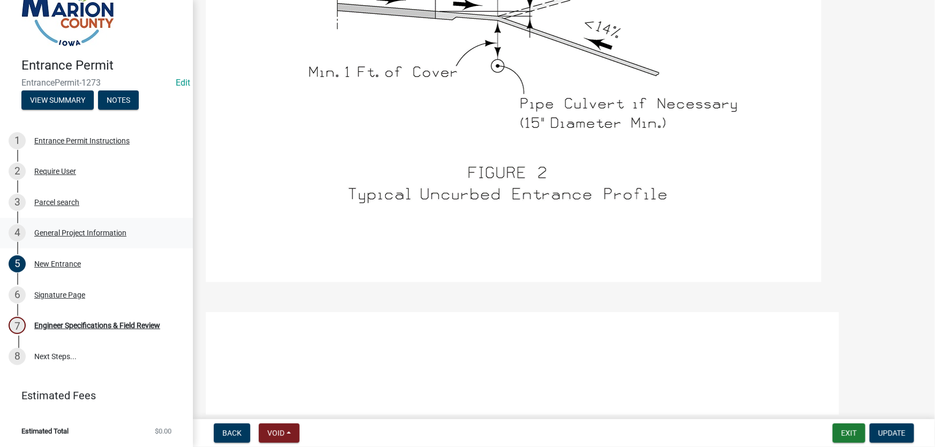
click at [61, 231] on div "General Project Information" at bounding box center [80, 232] width 92 height 7
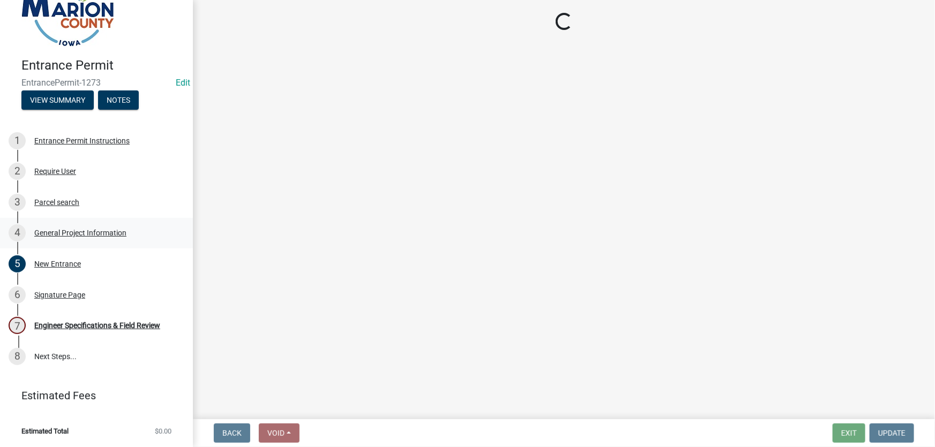
scroll to position [0, 0]
select select "923c0c82-f995-48da-a8d4-0e218d858c91"
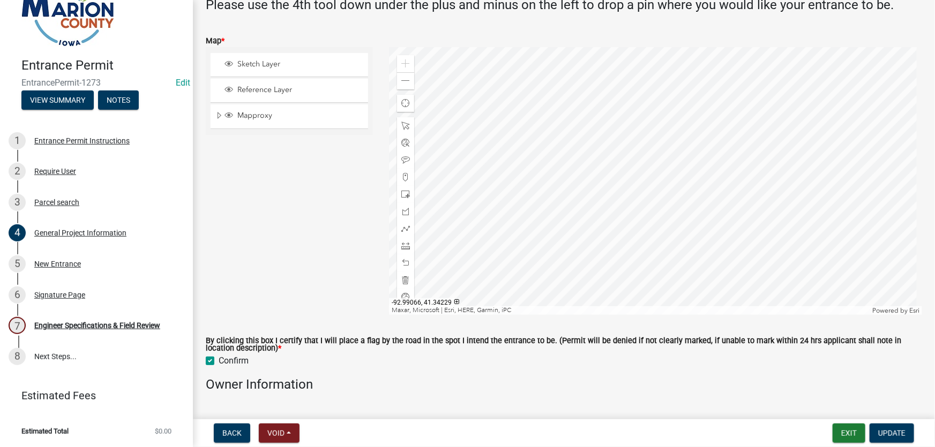
scroll to position [438, 0]
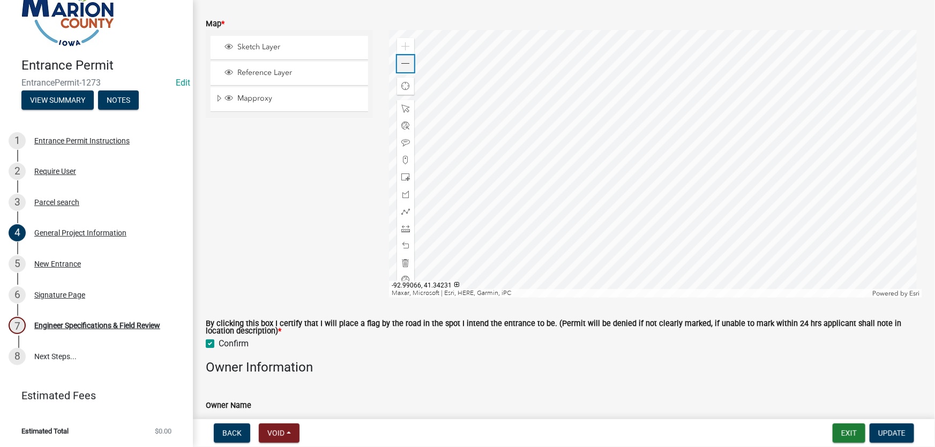
click at [397, 63] on div "Zoom out" at bounding box center [405, 63] width 17 height 17
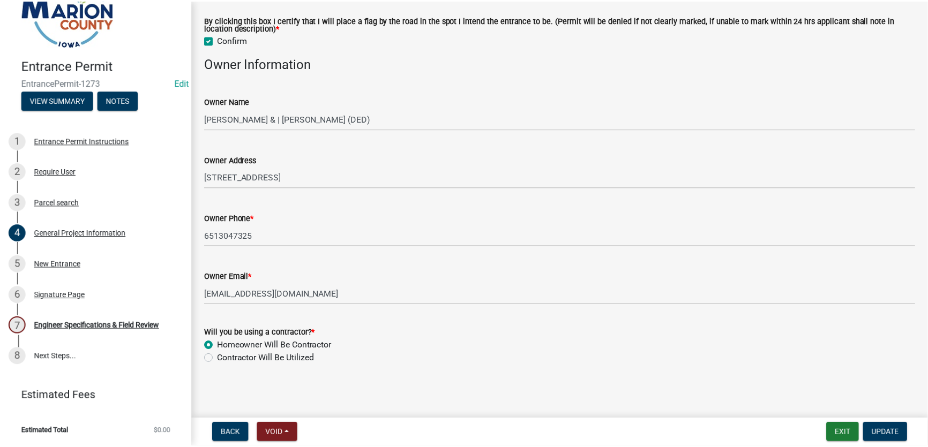
scroll to position [743, 0]
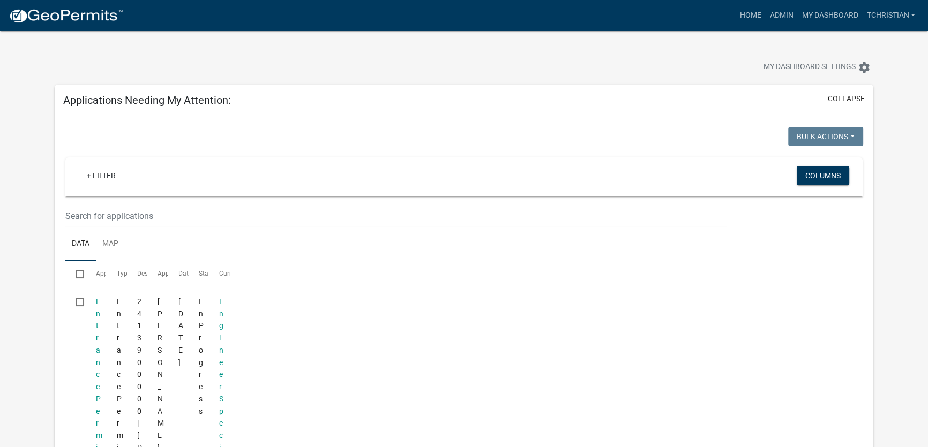
click at [842, 148] on div "Bulk Actions Void Expire Lock Withdraw" at bounding box center [825, 138] width 75 height 22
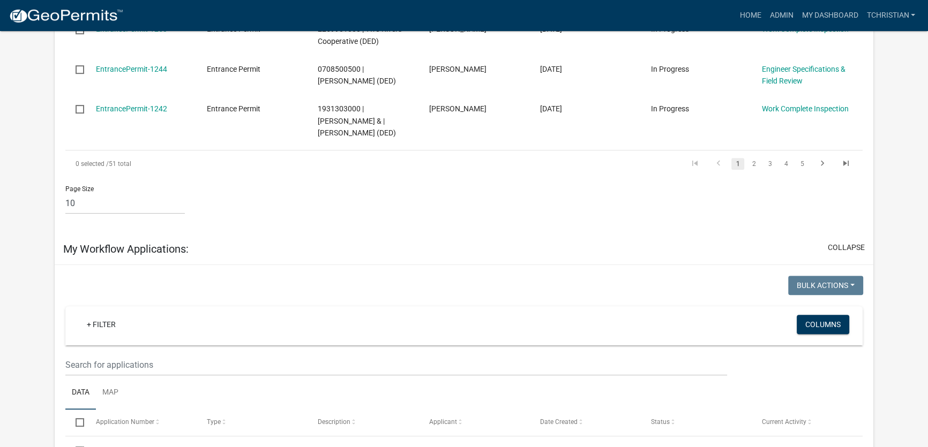
scroll to position [633, 0]
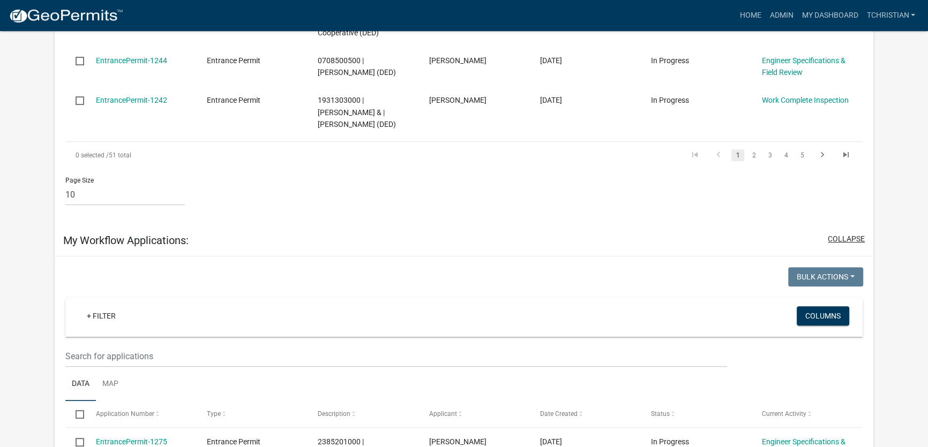
click at [853, 234] on button "collapse" at bounding box center [845, 239] width 37 height 11
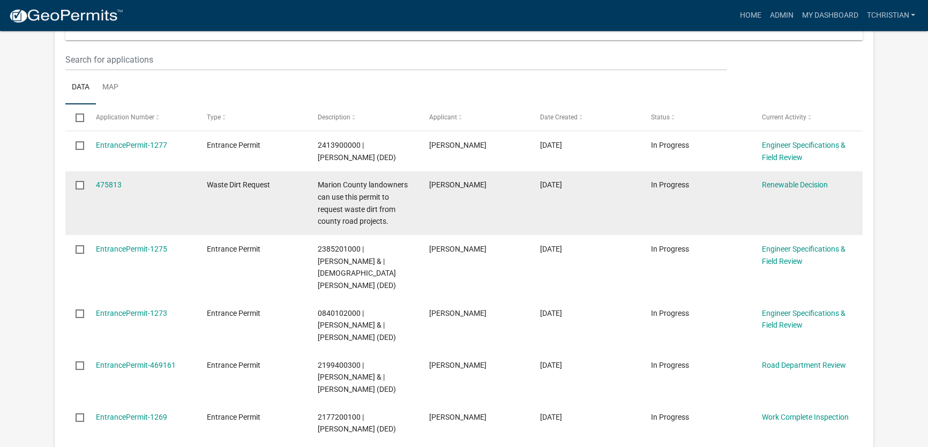
scroll to position [194, 0]
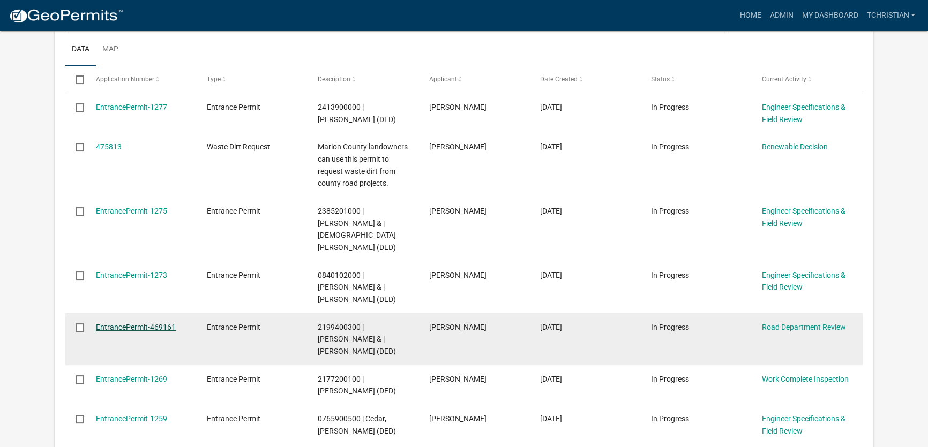
click at [129, 323] on link "EntrancePermit-469161" at bounding box center [136, 327] width 80 height 9
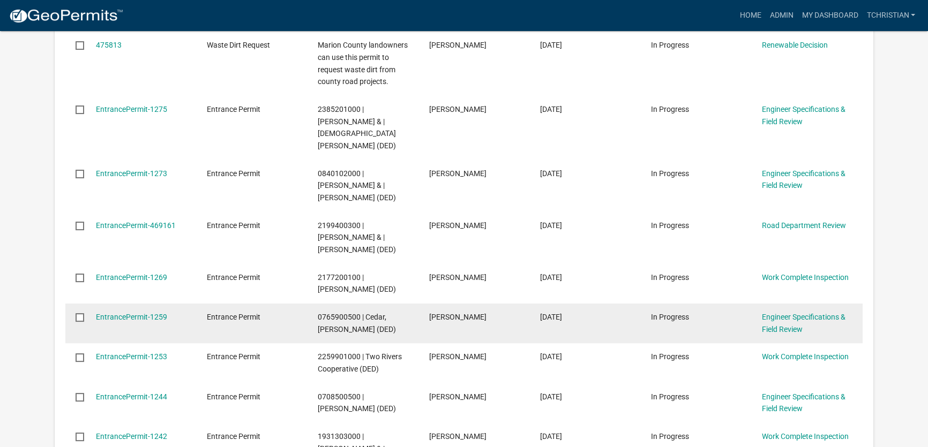
scroll to position [389, 0]
